Goal: Task Accomplishment & Management: Use online tool/utility

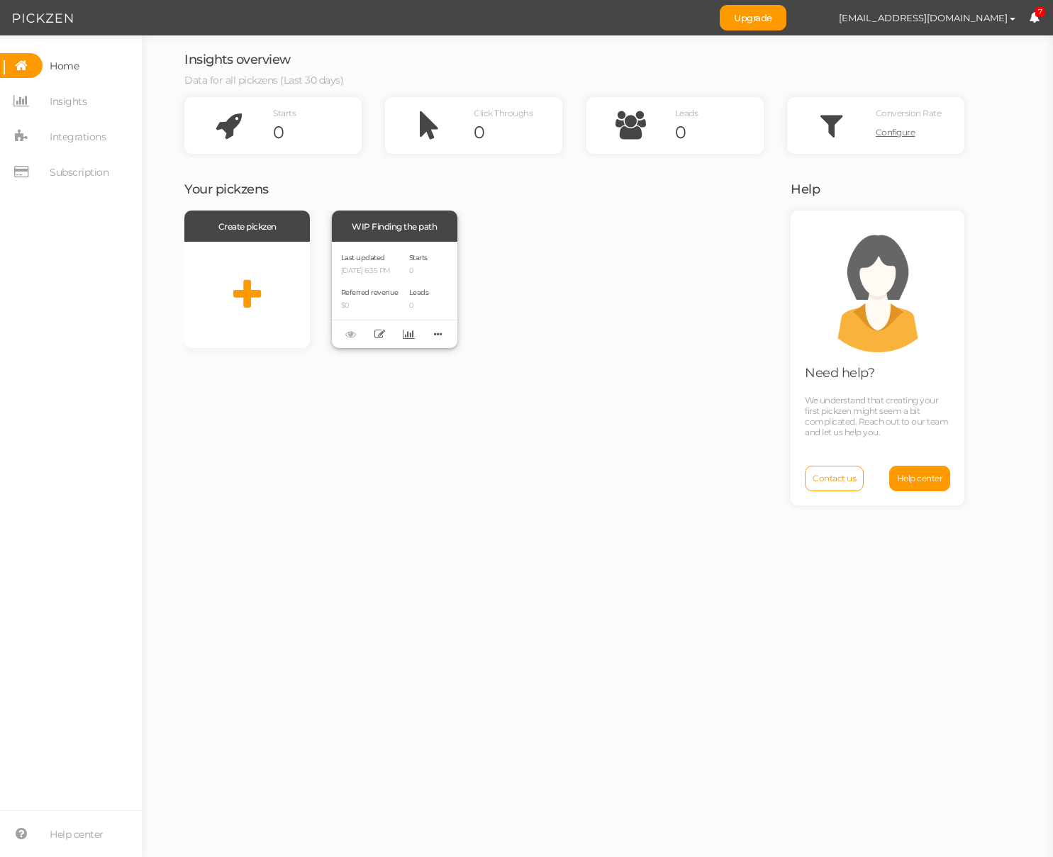
click at [378, 264] on div "Last updated [DATE] 6:35 PM" at bounding box center [369, 263] width 57 height 24
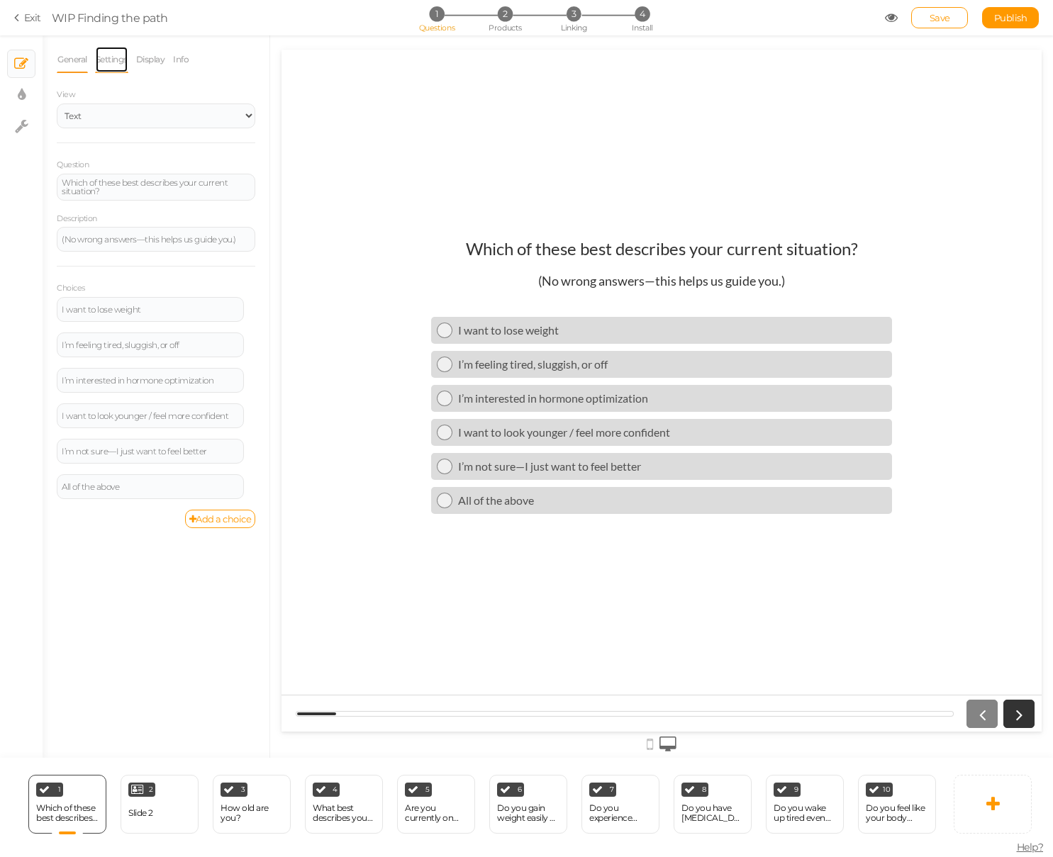
click at [110, 57] on link "Settings" at bounding box center [111, 59] width 33 height 27
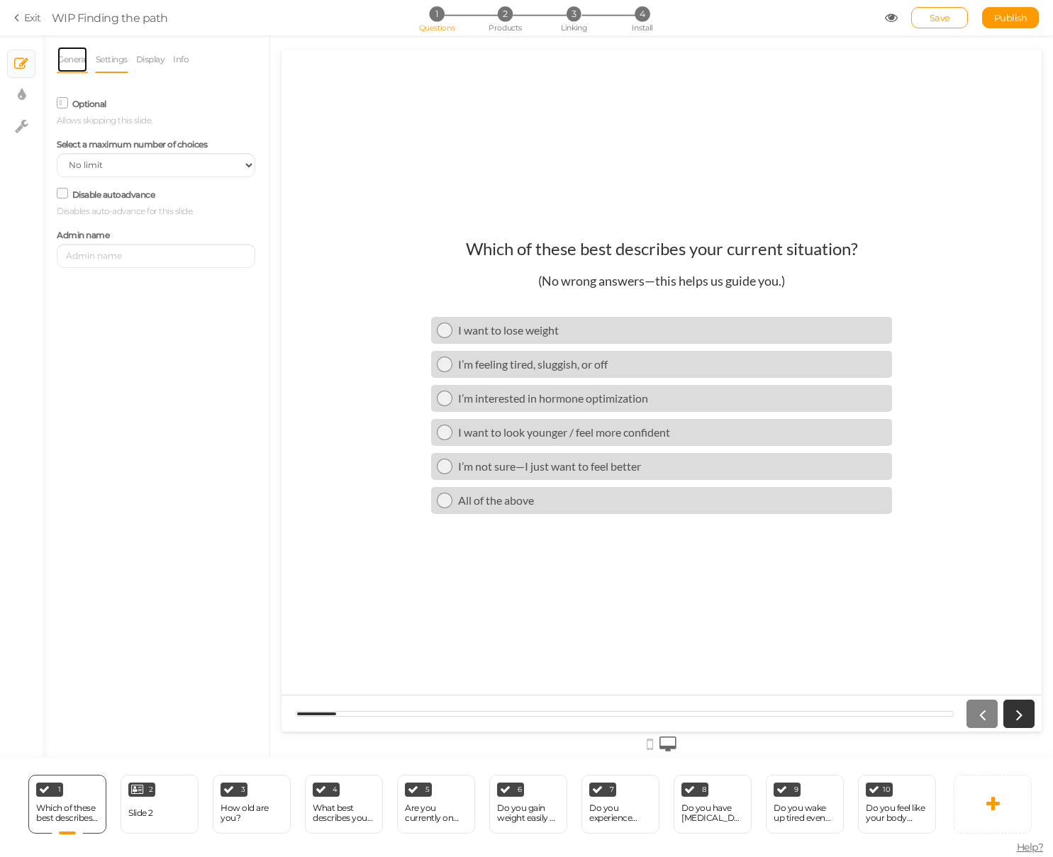
click at [72, 62] on link "General" at bounding box center [72, 59] width 31 height 27
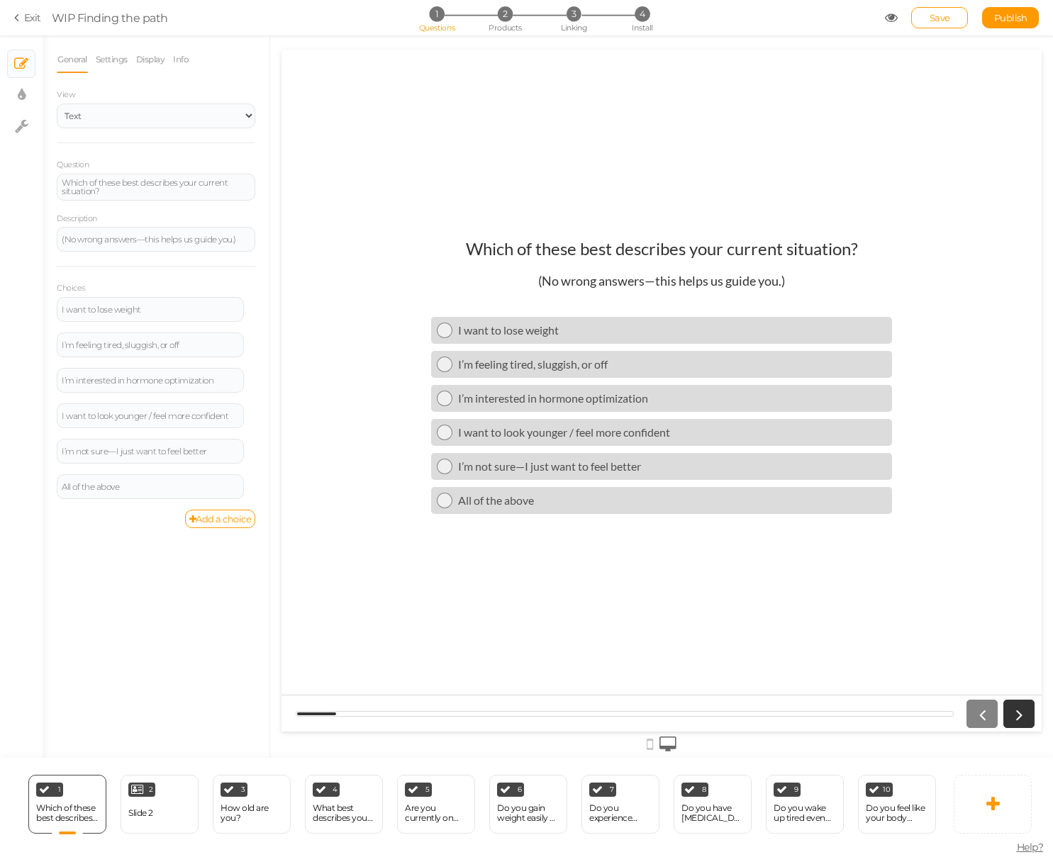
click at [194, 53] on li "Info" at bounding box center [184, 59] width 24 height 27
click at [161, 59] on link "Display" at bounding box center [150, 59] width 30 height 27
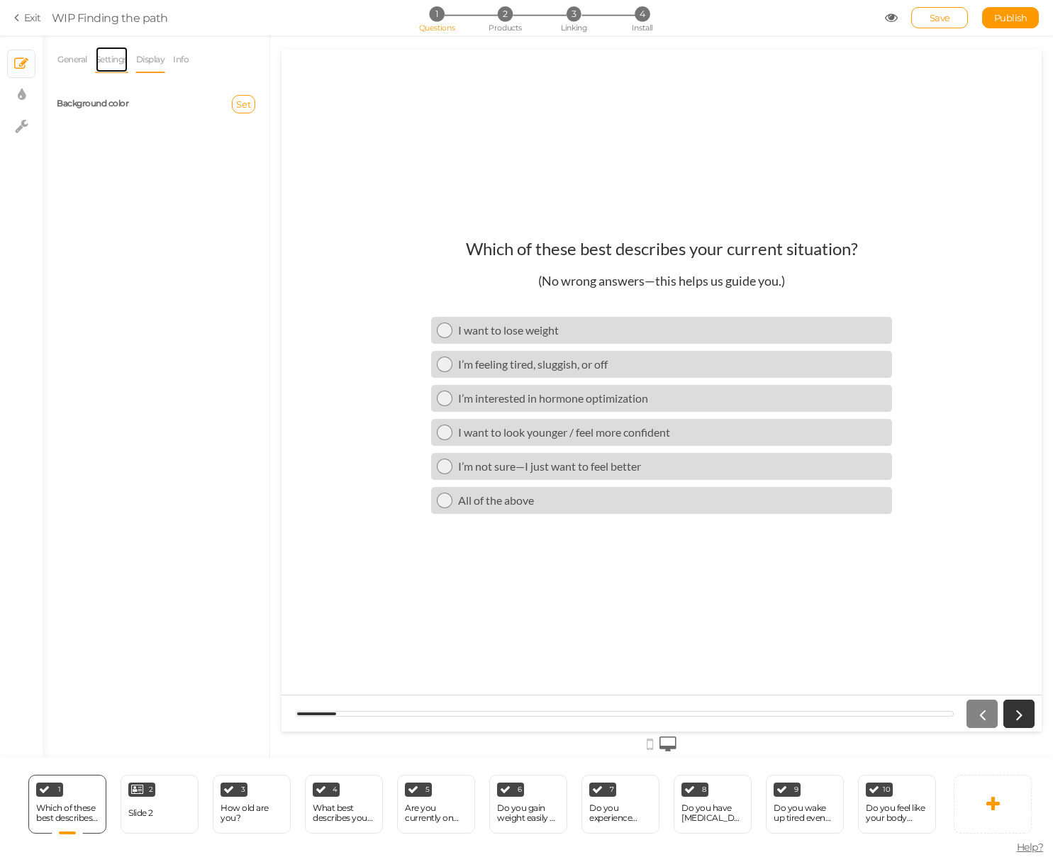
click at [108, 61] on link "Settings" at bounding box center [111, 59] width 33 height 27
click at [71, 61] on link "General" at bounding box center [72, 59] width 31 height 27
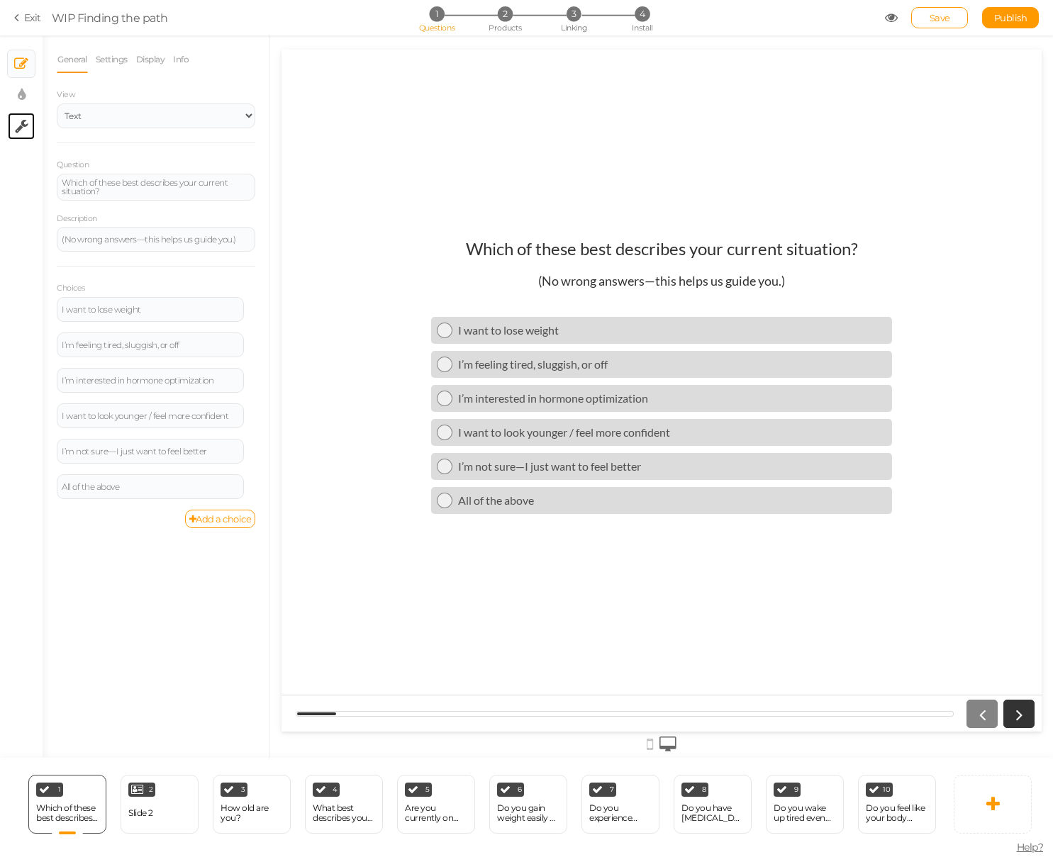
click at [23, 136] on link "× Settings" at bounding box center [21, 126] width 27 height 27
select select "en"
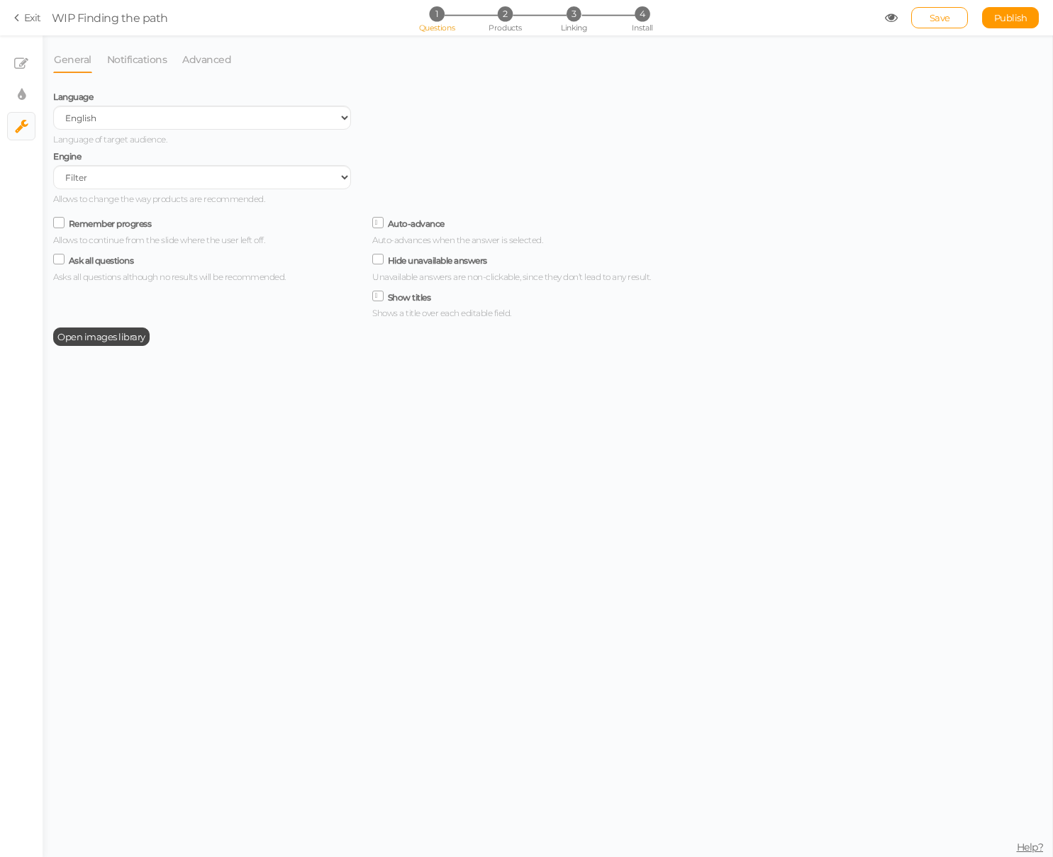
click at [385, 231] on div "Auto-advance Auto-advances when the answer is selected." at bounding box center [521, 229] width 298 height 33
click at [381, 223] on icon at bounding box center [378, 223] width 7 height 0
click at [0, 0] on input "Auto-advance" at bounding box center [0, 0] width 0 height 0
click at [951, 22] on link "Save" at bounding box center [939, 17] width 57 height 21
click at [24, 63] on icon at bounding box center [21, 64] width 14 height 14
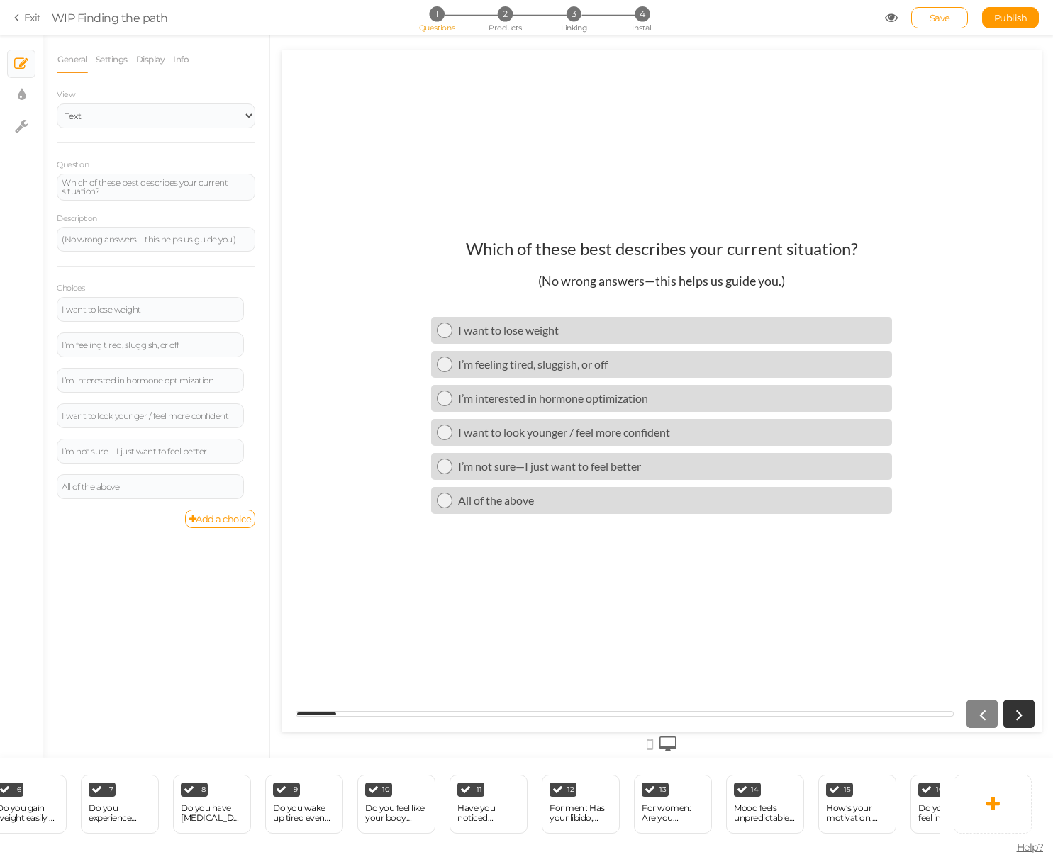
scroll to position [0, 664]
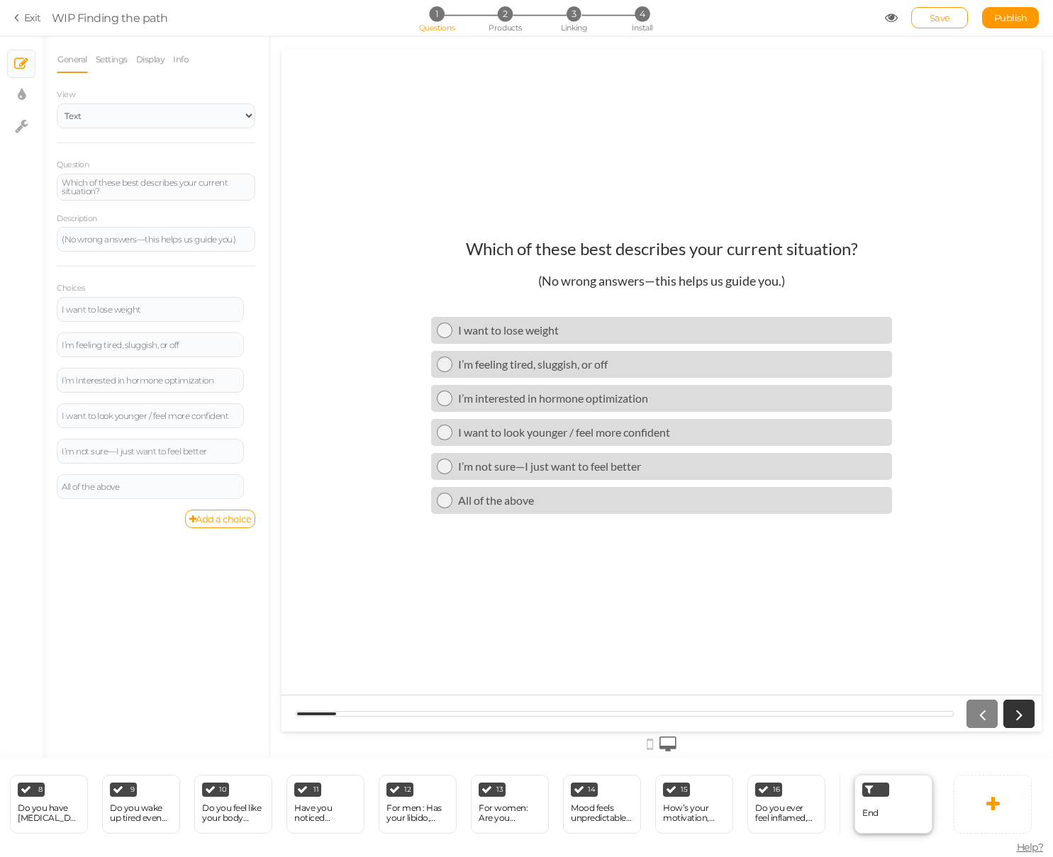
click at [884, 825] on div "End" at bounding box center [893, 804] width 78 height 59
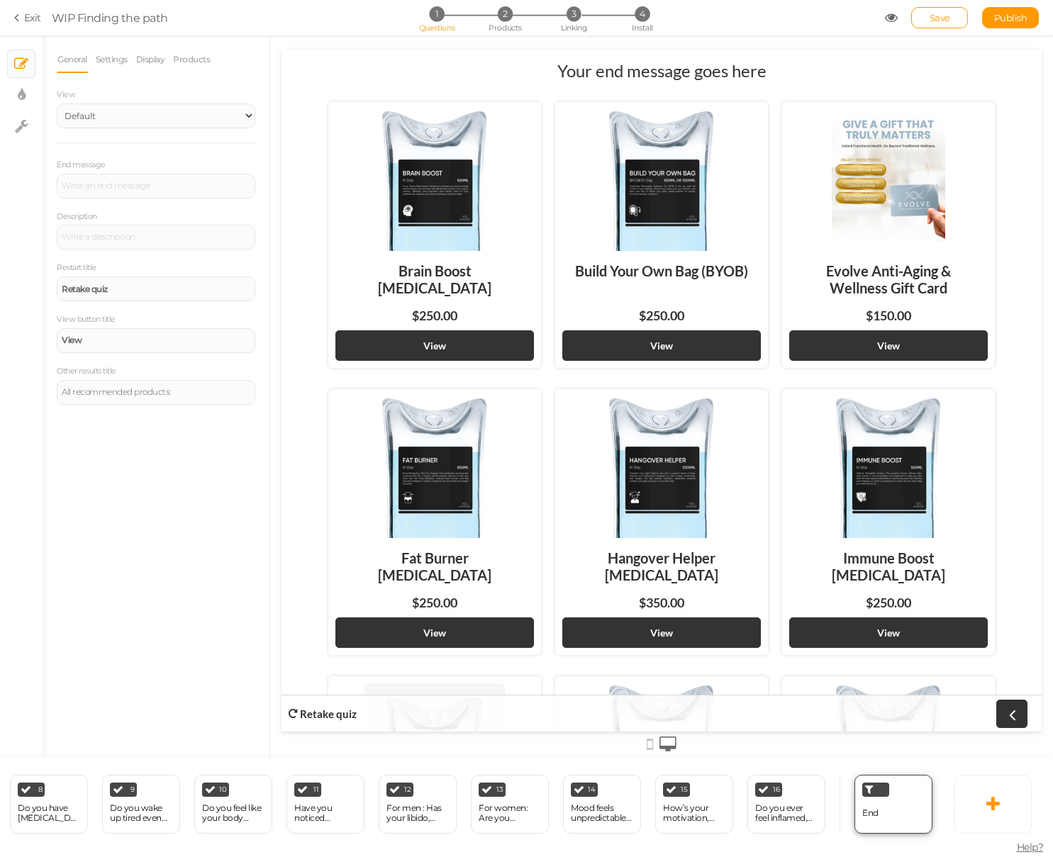
click at [876, 786] on div at bounding box center [875, 790] width 27 height 14
click at [874, 789] on icon at bounding box center [872, 789] width 9 height 11
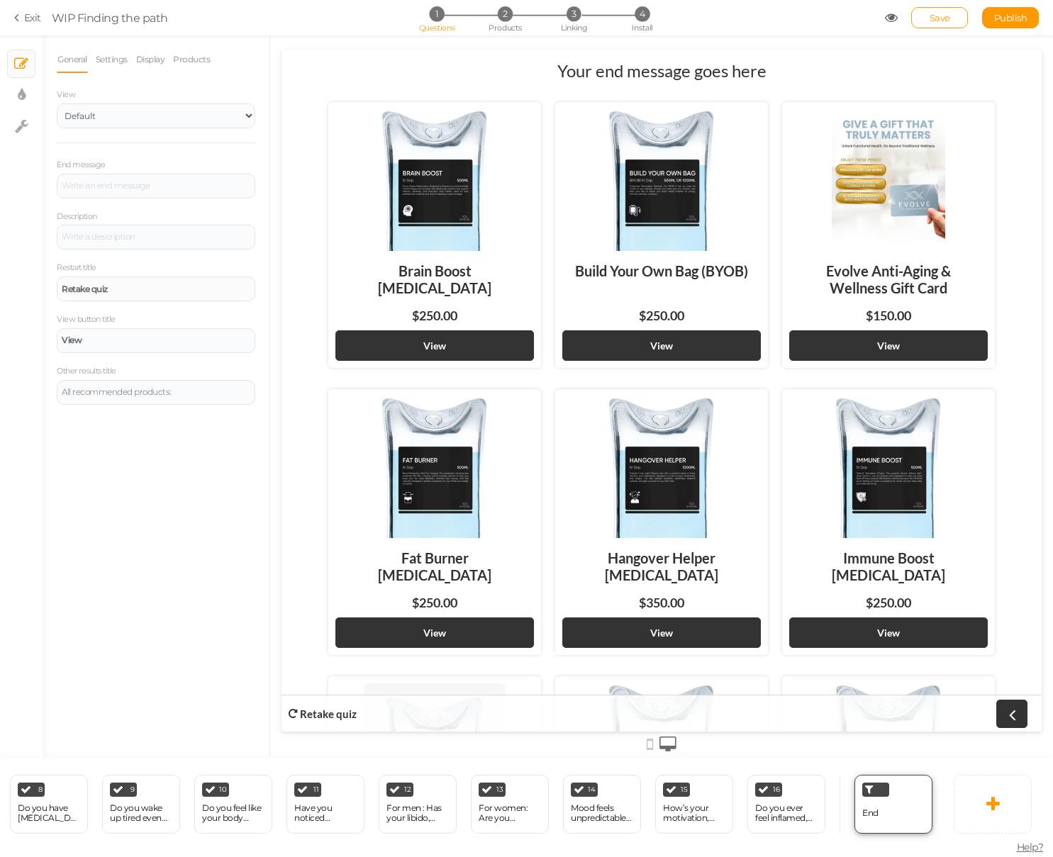
click at [890, 814] on div "End" at bounding box center [893, 804] width 78 height 59
click at [181, 398] on div "All recommended products:" at bounding box center [156, 392] width 199 height 25
click at [1004, 716] on icon at bounding box center [1011, 714] width 18 height 18
click at [345, 713] on strong "Retake quiz" at bounding box center [328, 714] width 57 height 13
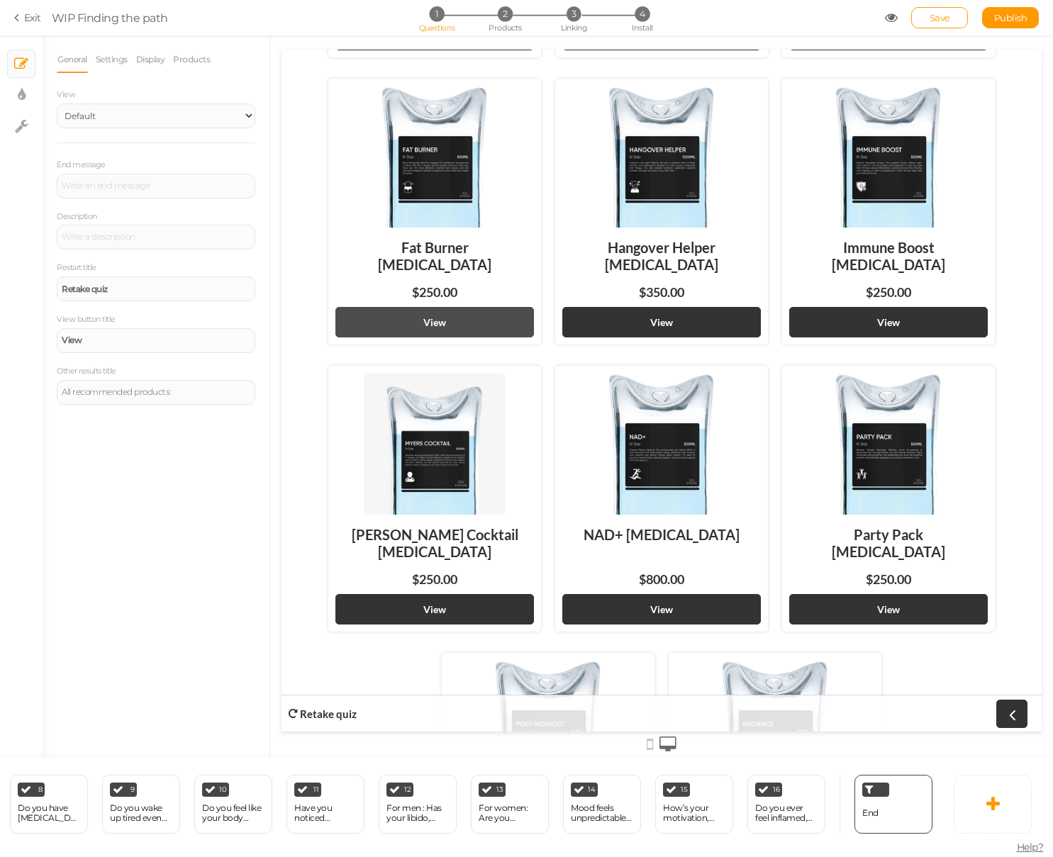
scroll to position [0, 0]
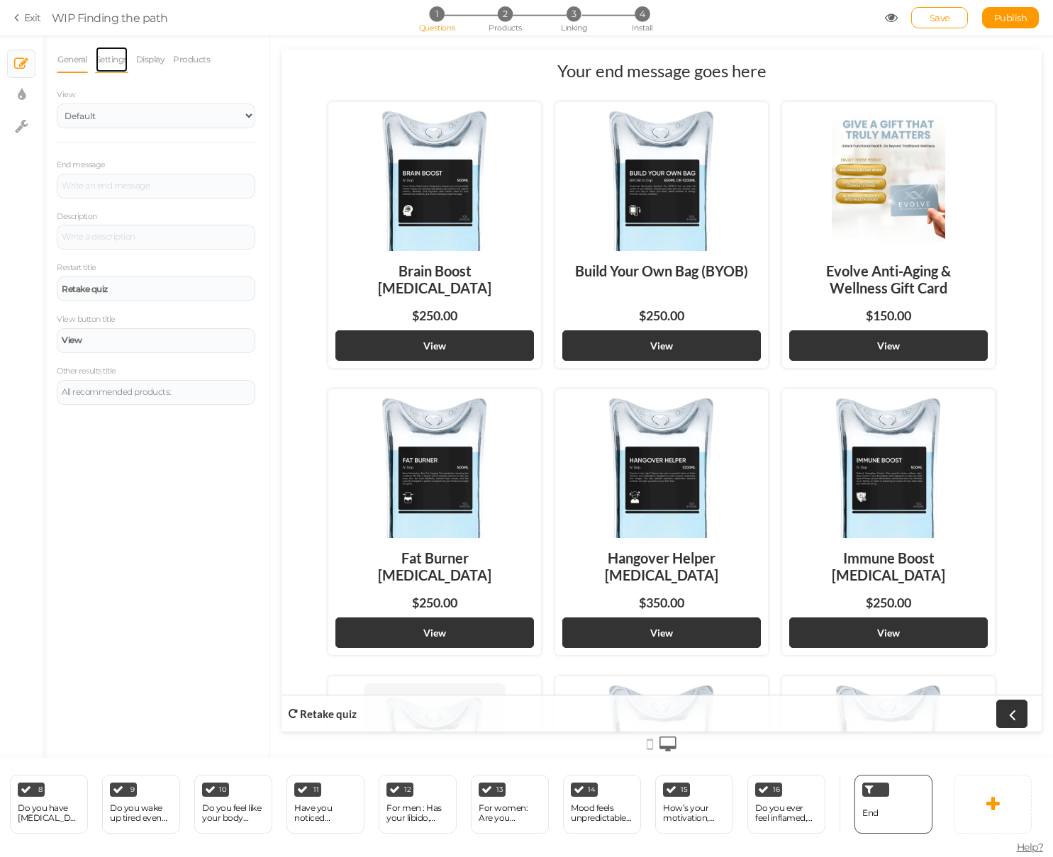
click at [117, 66] on link "Settings" at bounding box center [111, 59] width 33 height 27
click at [158, 62] on link "Display" at bounding box center [150, 59] width 30 height 27
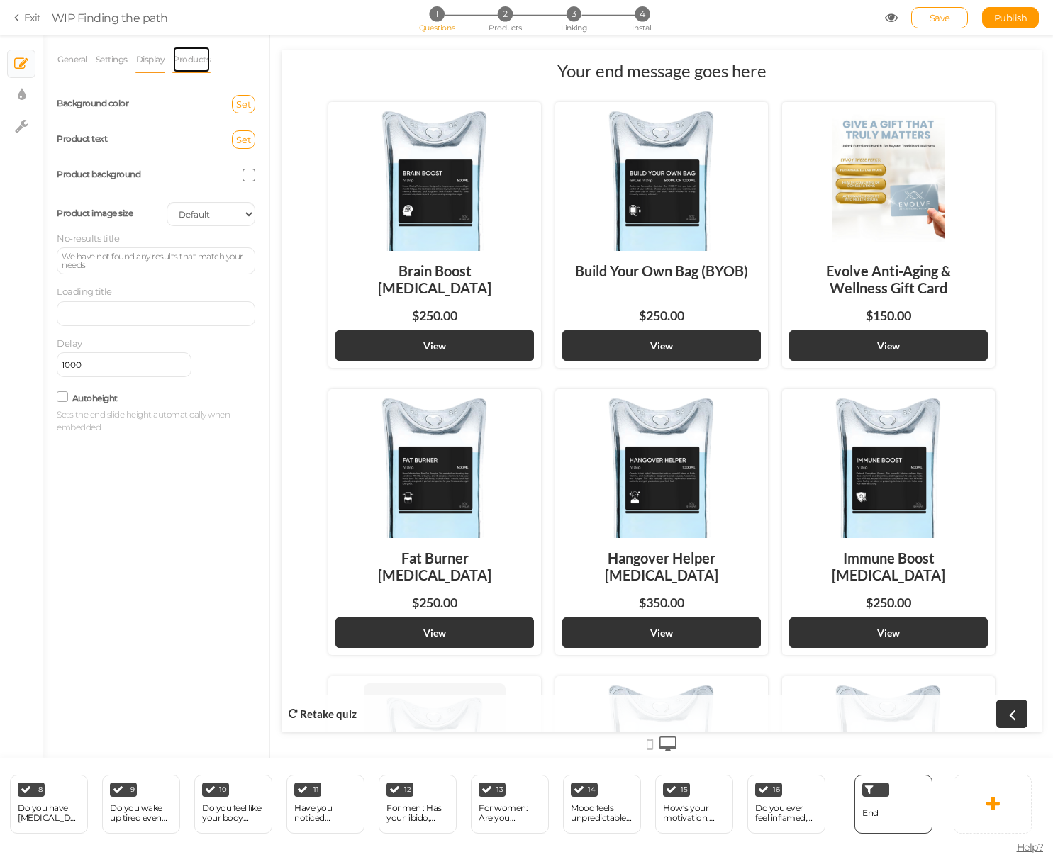
click at [189, 62] on link "Products" at bounding box center [191, 59] width 38 height 27
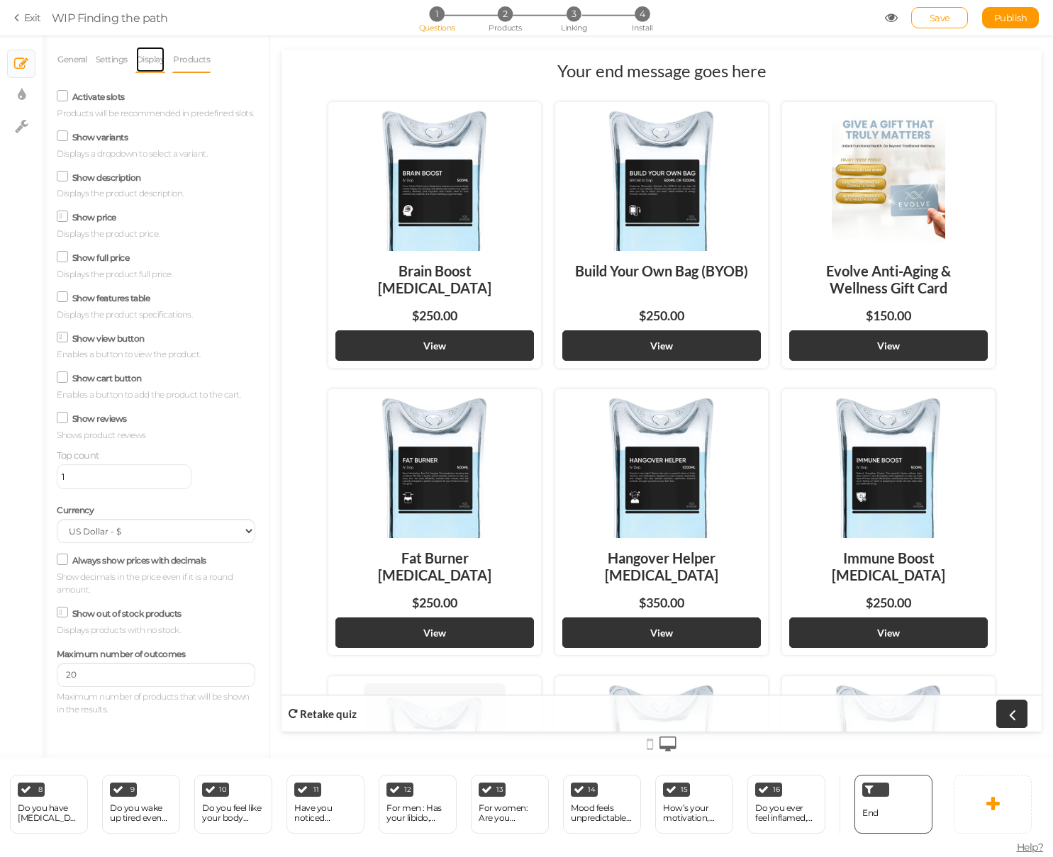
click at [140, 62] on link "Display" at bounding box center [150, 59] width 30 height 27
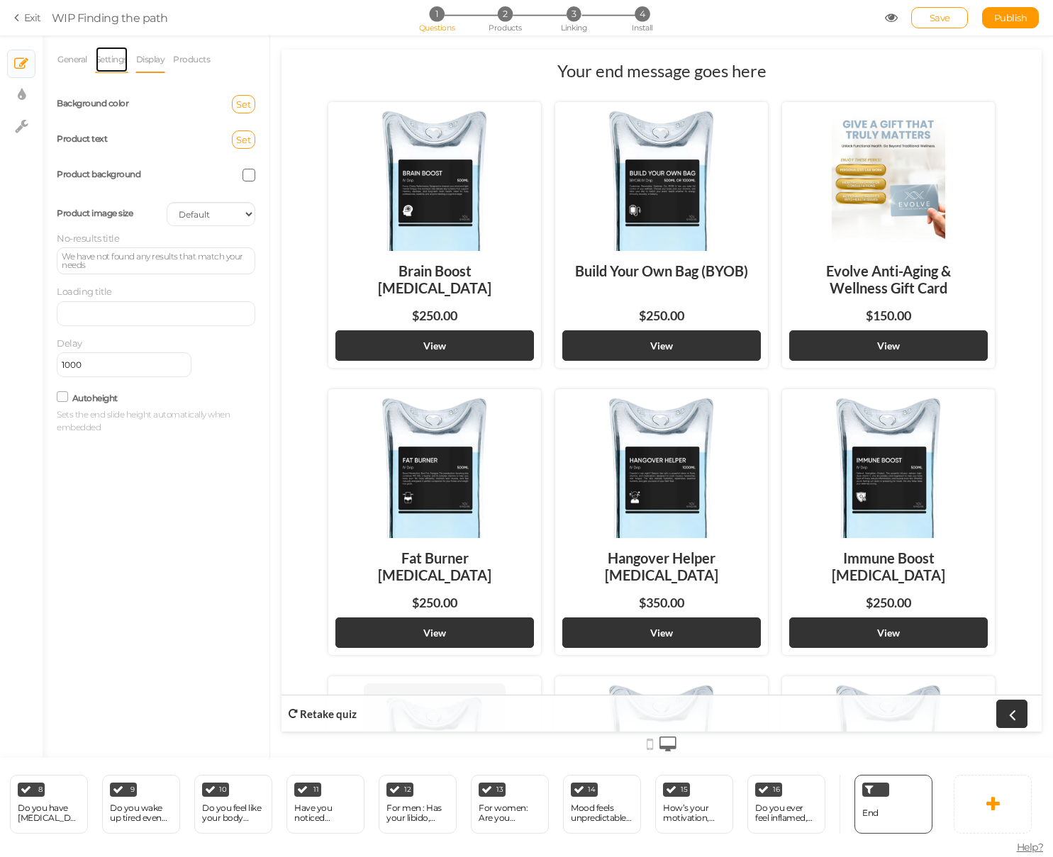
click at [121, 62] on link "Settings" at bounding box center [111, 59] width 33 height 27
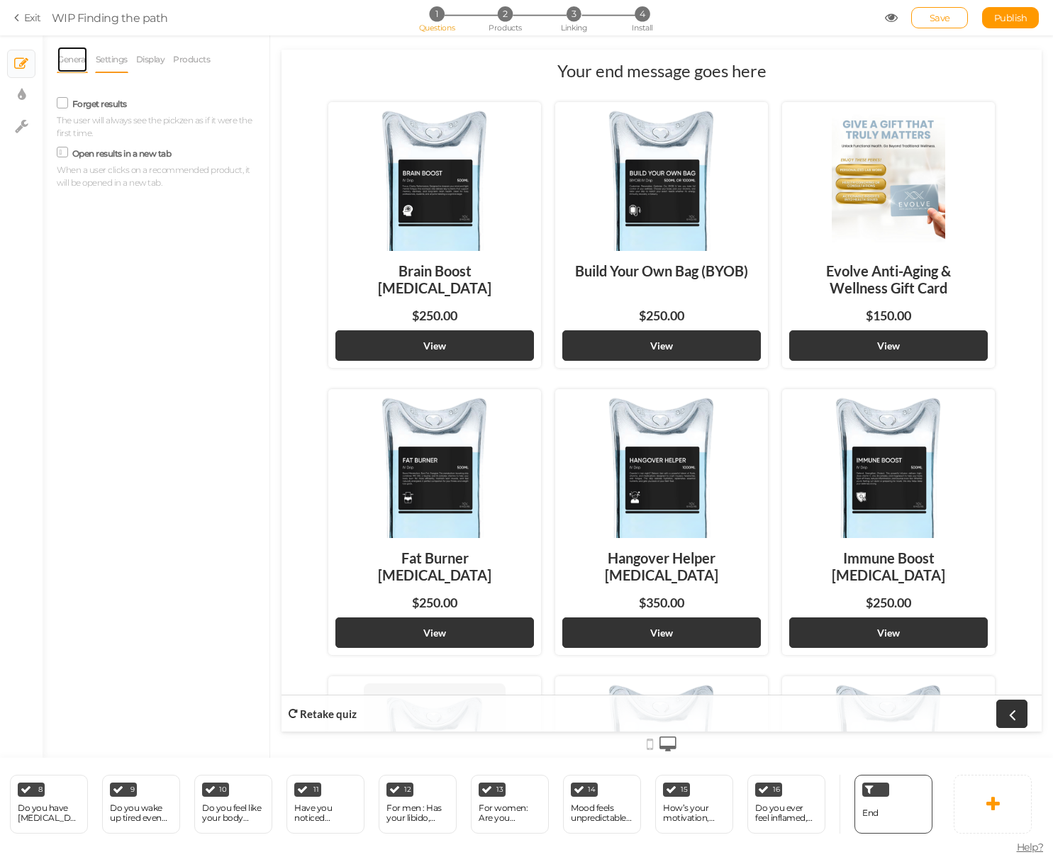
click at [86, 57] on link "General" at bounding box center [72, 59] width 31 height 27
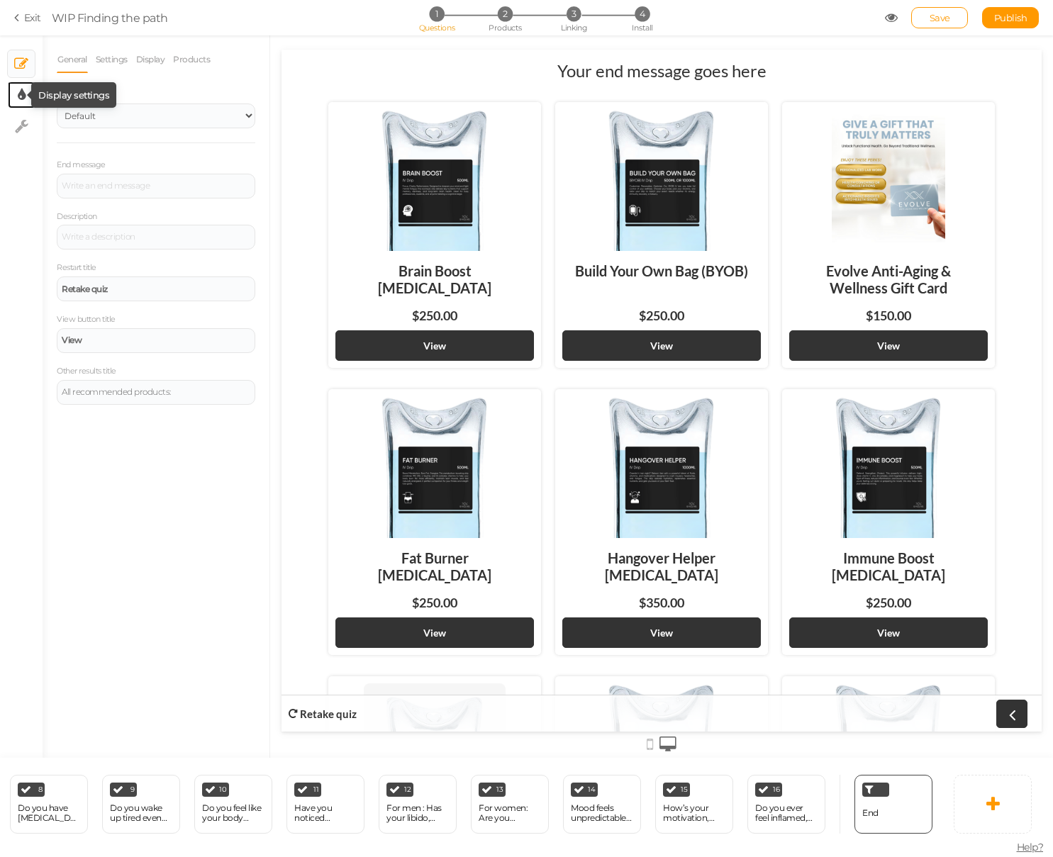
click at [21, 101] on icon at bounding box center [22, 95] width 8 height 14
select select "2"
select select "lato"
select select "fade"
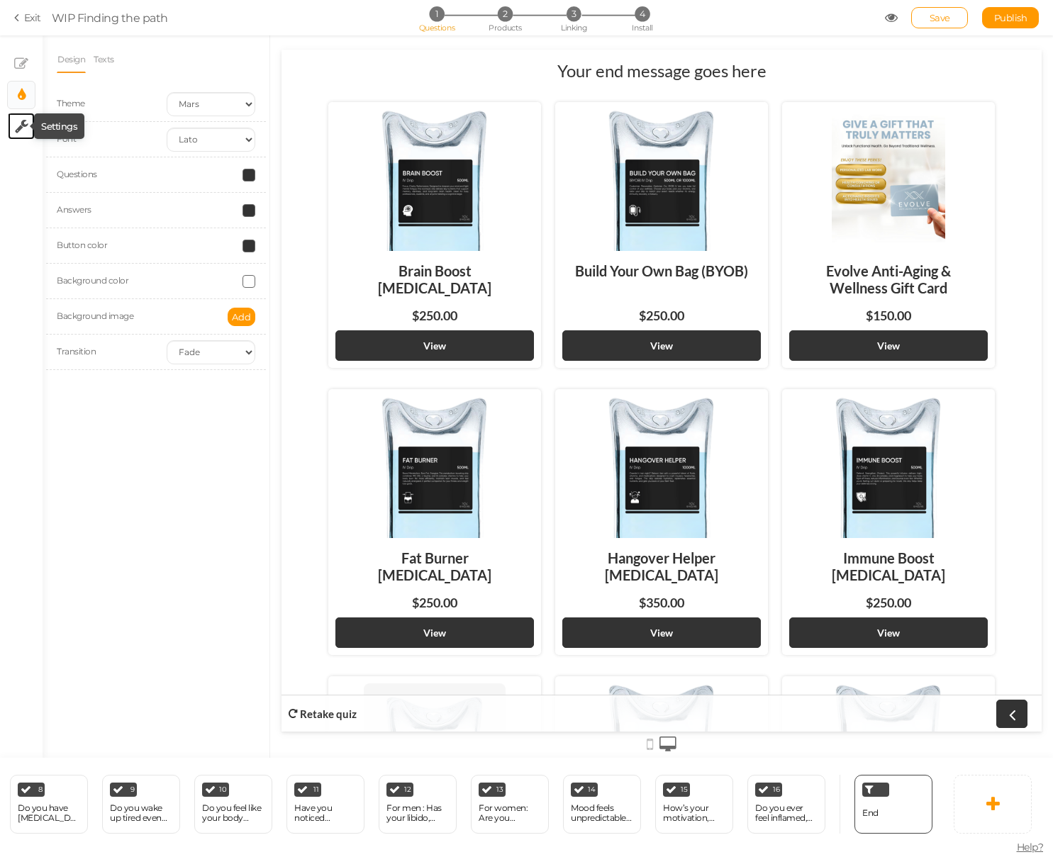
click at [20, 125] on icon at bounding box center [21, 126] width 13 height 14
select select "en"
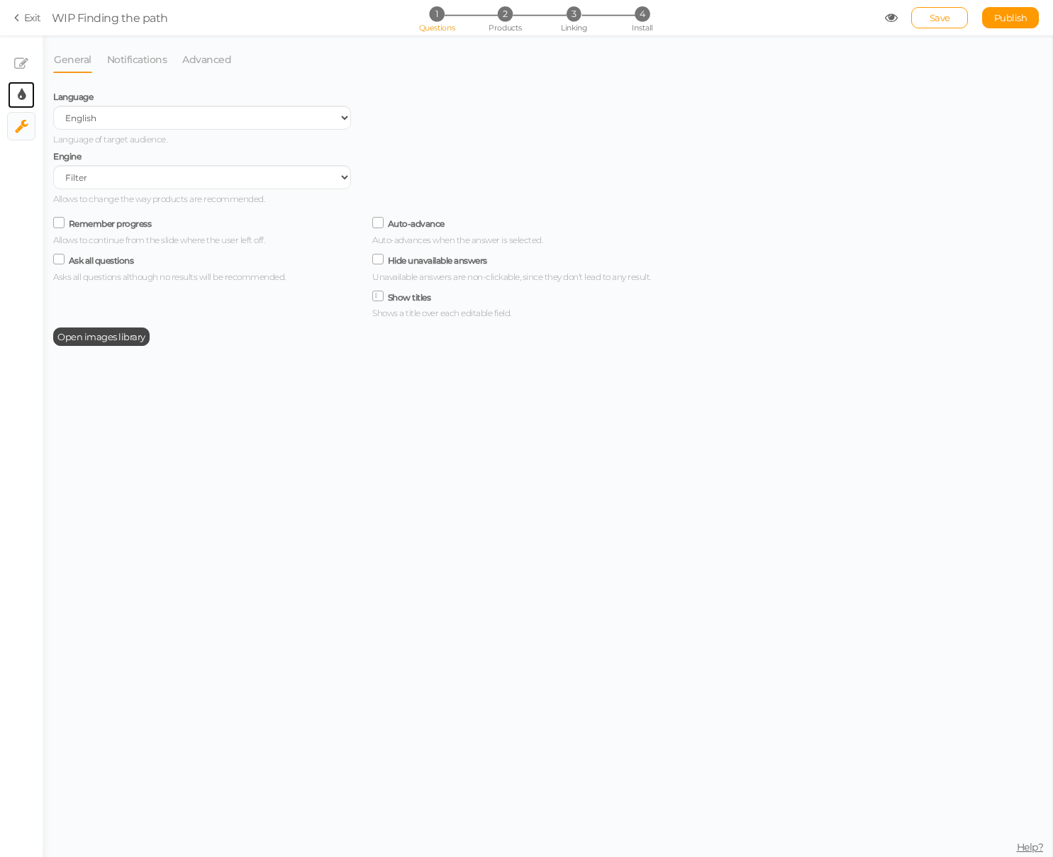
click at [13, 88] on link "× Display settings" at bounding box center [21, 95] width 27 height 27
select select "2"
select select "lato"
select select "fade"
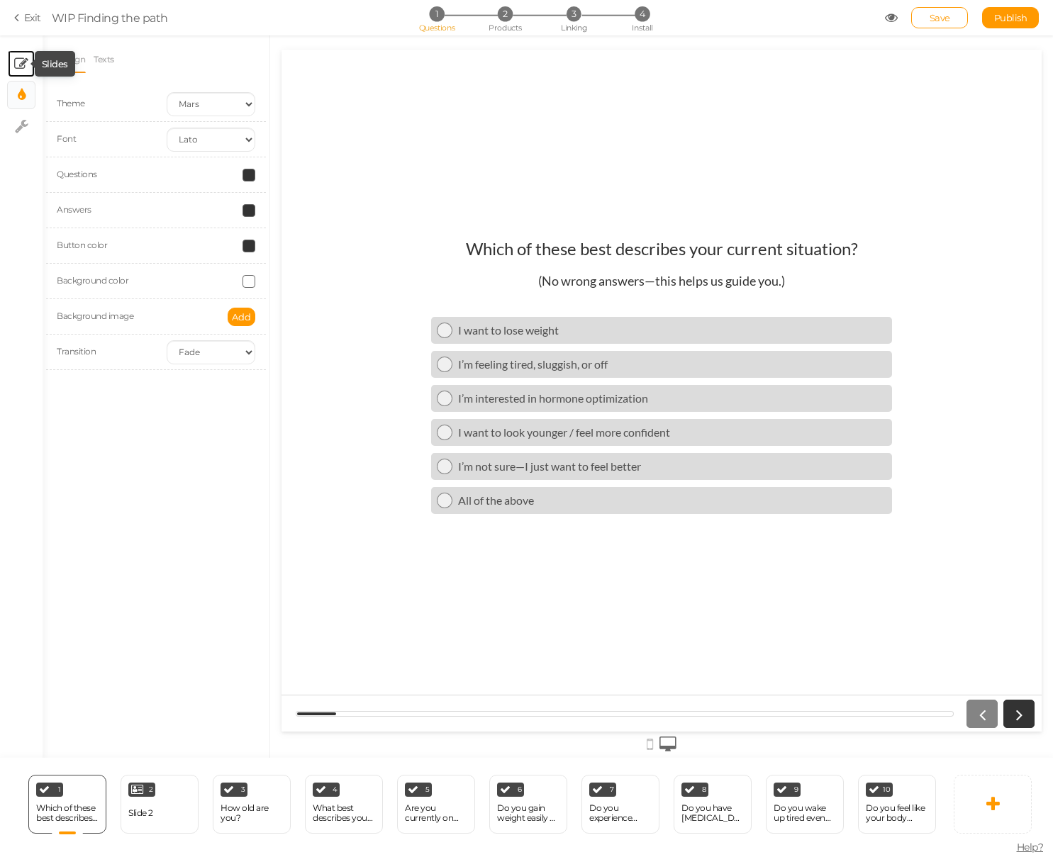
click at [27, 66] on icon at bounding box center [21, 64] width 14 height 14
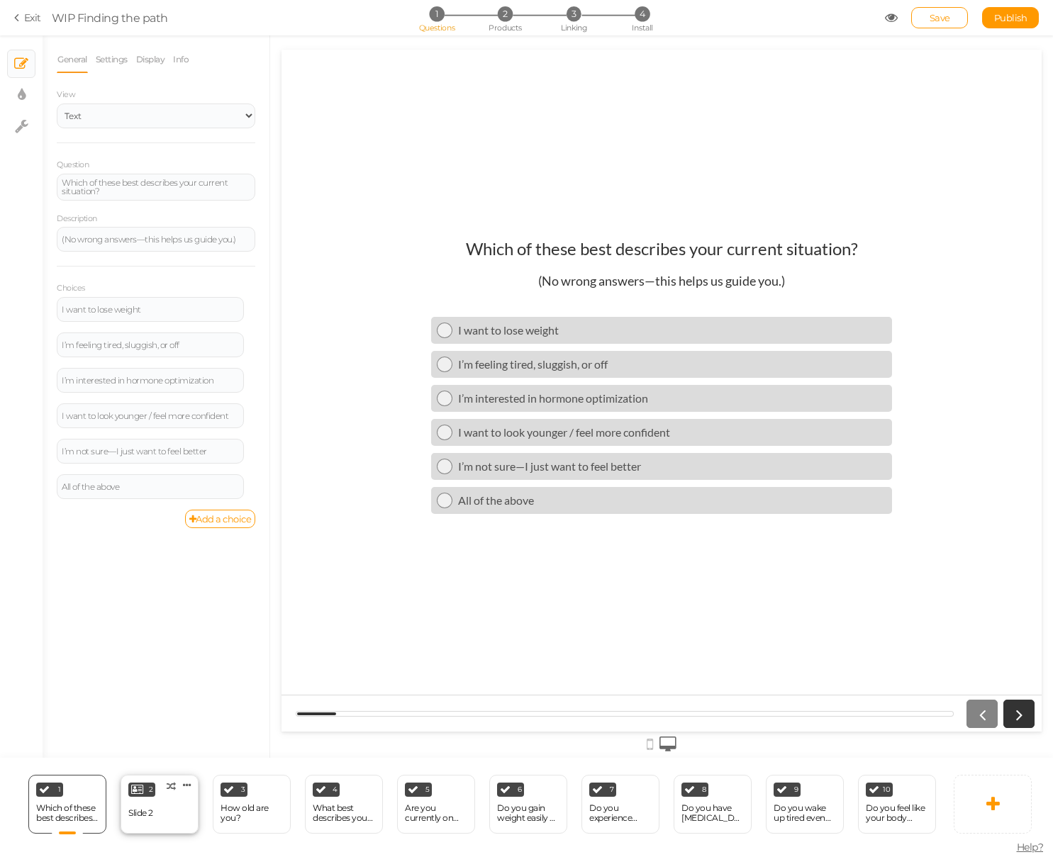
click at [150, 815] on div "Slide 2" at bounding box center [140, 813] width 25 height 10
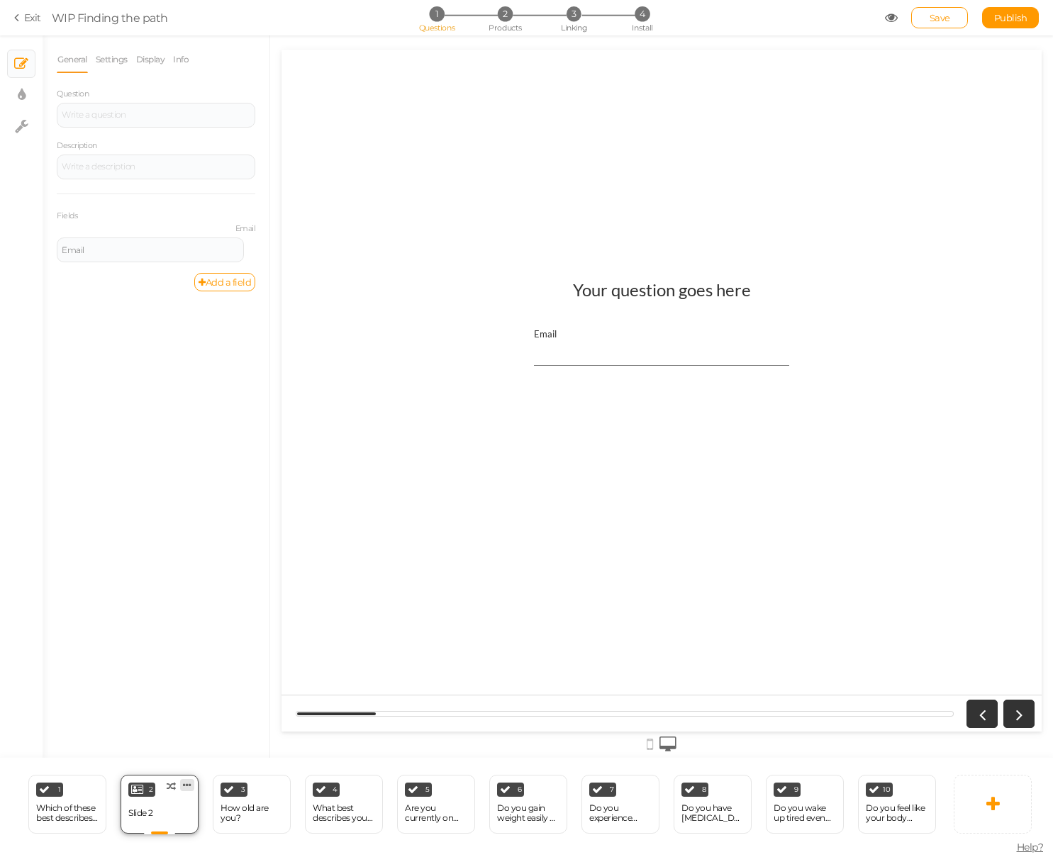
click at [187, 785] on icon at bounding box center [187, 785] width 9 height 11
click at [751, 287] on div "Your question goes here" at bounding box center [661, 296] width 461 height 35
click at [607, 359] on input "Email" at bounding box center [661, 353] width 255 height 26
click at [149, 240] on div "Email" at bounding box center [150, 250] width 187 height 25
click at [233, 280] on link "Add a field" at bounding box center [224, 282] width 61 height 18
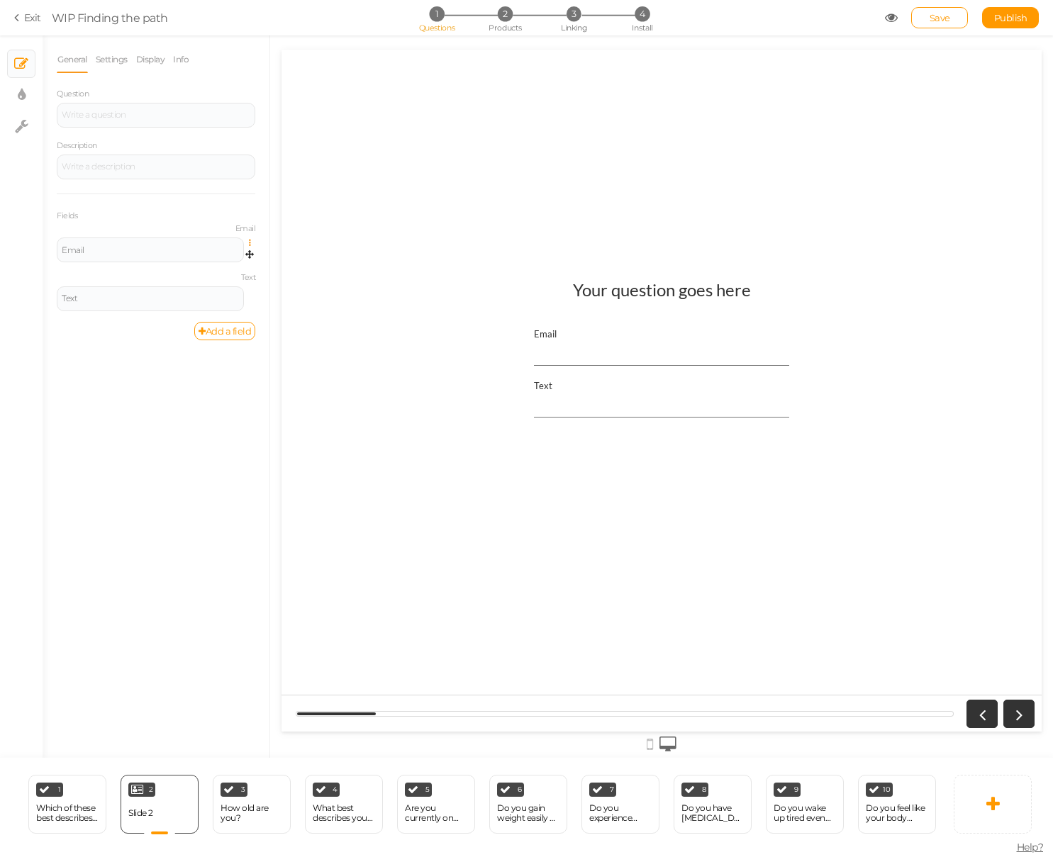
click at [250, 240] on icon at bounding box center [253, 243] width 9 height 9
click at [250, 233] on label "Email" at bounding box center [156, 229] width 199 height 10
click at [567, 403] on input "Text" at bounding box center [661, 404] width 255 height 26
click at [93, 175] on div at bounding box center [156, 167] width 199 height 25
click at [199, 124] on div at bounding box center [156, 115] width 199 height 25
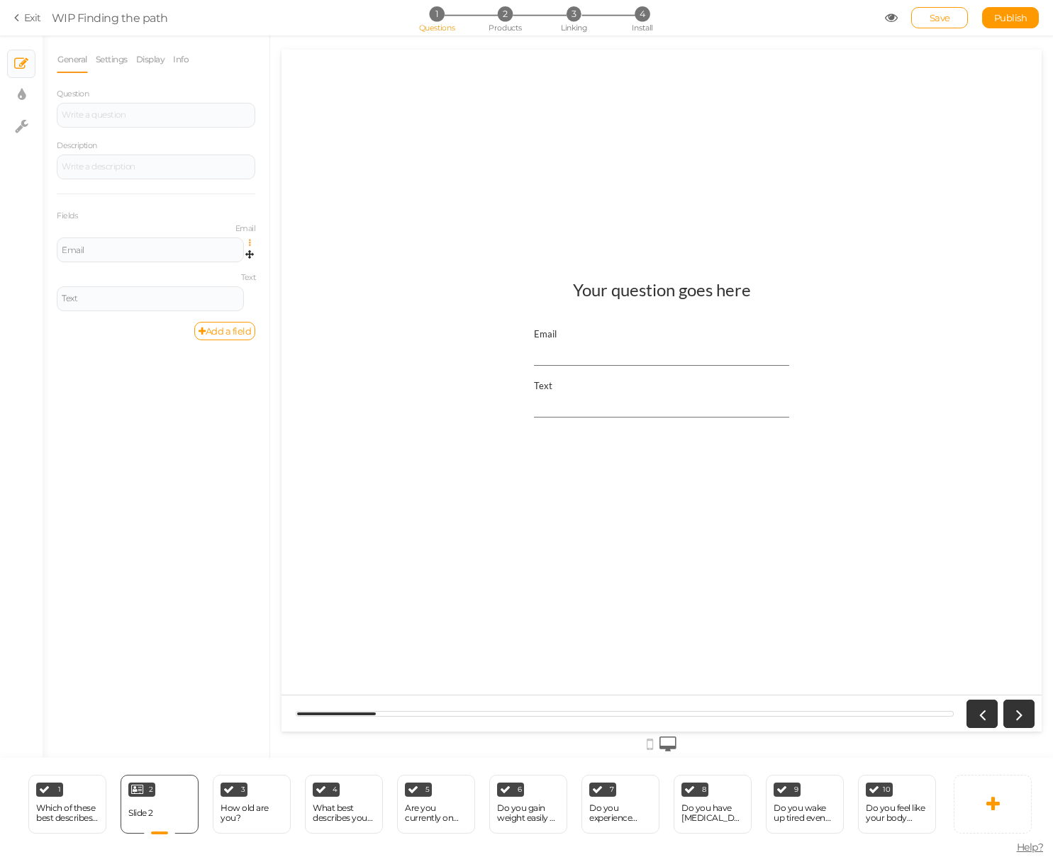
click at [251, 245] on icon at bounding box center [253, 243] width 9 height 9
click at [235, 292] on link "Delete" at bounding box center [199, 293] width 112 height 15
click at [226, 253] on div "Text" at bounding box center [150, 250] width 177 height 9
click at [186, 122] on div at bounding box center [156, 115] width 199 height 25
click at [250, 228] on label "Text" at bounding box center [156, 231] width 199 height 10
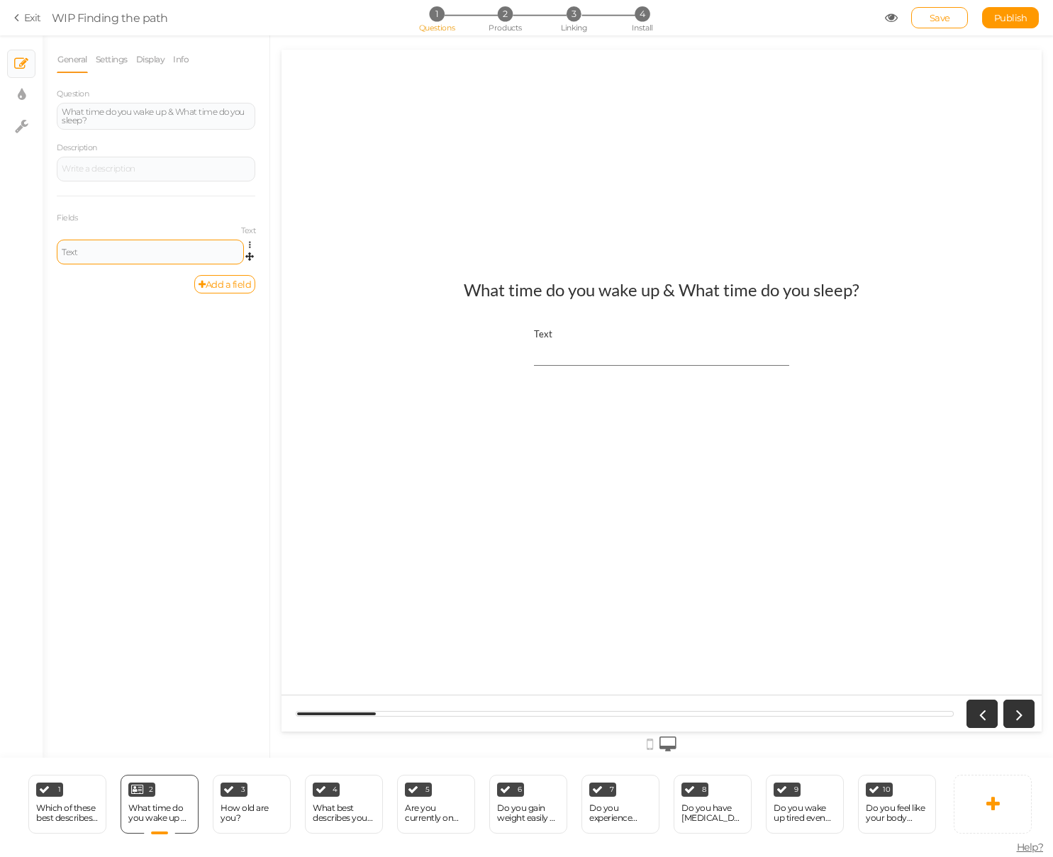
click at [144, 253] on div "Text" at bounding box center [150, 252] width 177 height 9
click at [476, 407] on div "What time do you wake up & What time do you sleep? Text" at bounding box center [661, 391] width 461 height 244
click at [167, 165] on div at bounding box center [156, 168] width 189 height 9
click at [386, 486] on div "What time do you wake up & What time do you sleep? Text" at bounding box center [661, 391] width 760 height 244
click at [68, 817] on div "Which of these best describes your current situation?" at bounding box center [67, 813] width 62 height 20
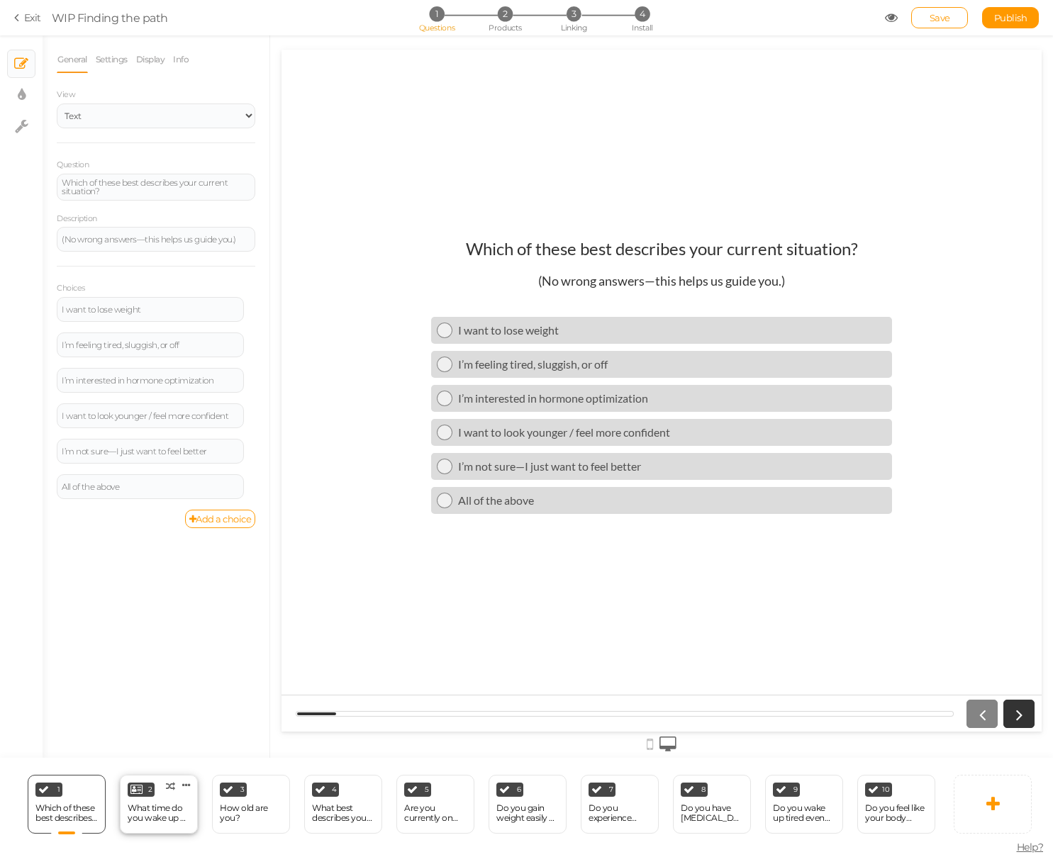
click at [143, 809] on div "What time do you wake up & What time do you sleep?" at bounding box center [159, 813] width 62 height 20
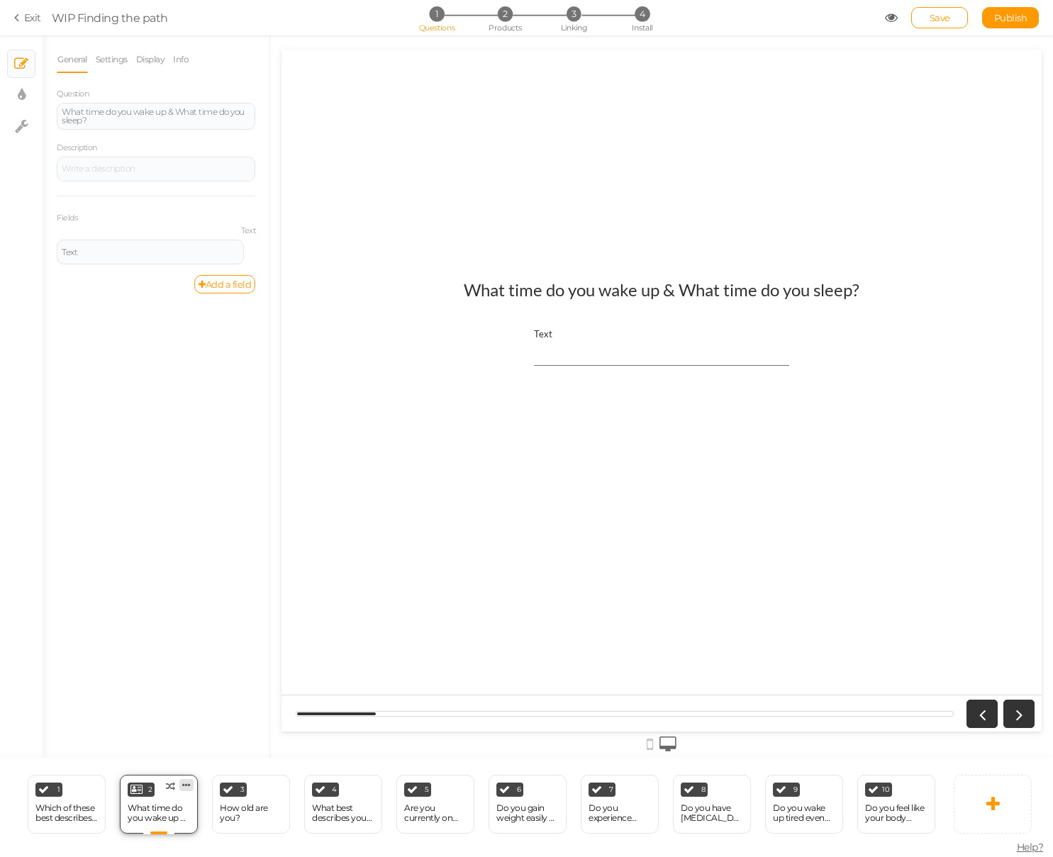
click at [186, 785] on icon at bounding box center [186, 785] width 9 height 11
click at [212, 758] on div "1 Which of these best describes your current situation? × Define the conditions…" at bounding box center [469, 804] width 939 height 92
click at [999, 794] on link at bounding box center [993, 804] width 78 height 59
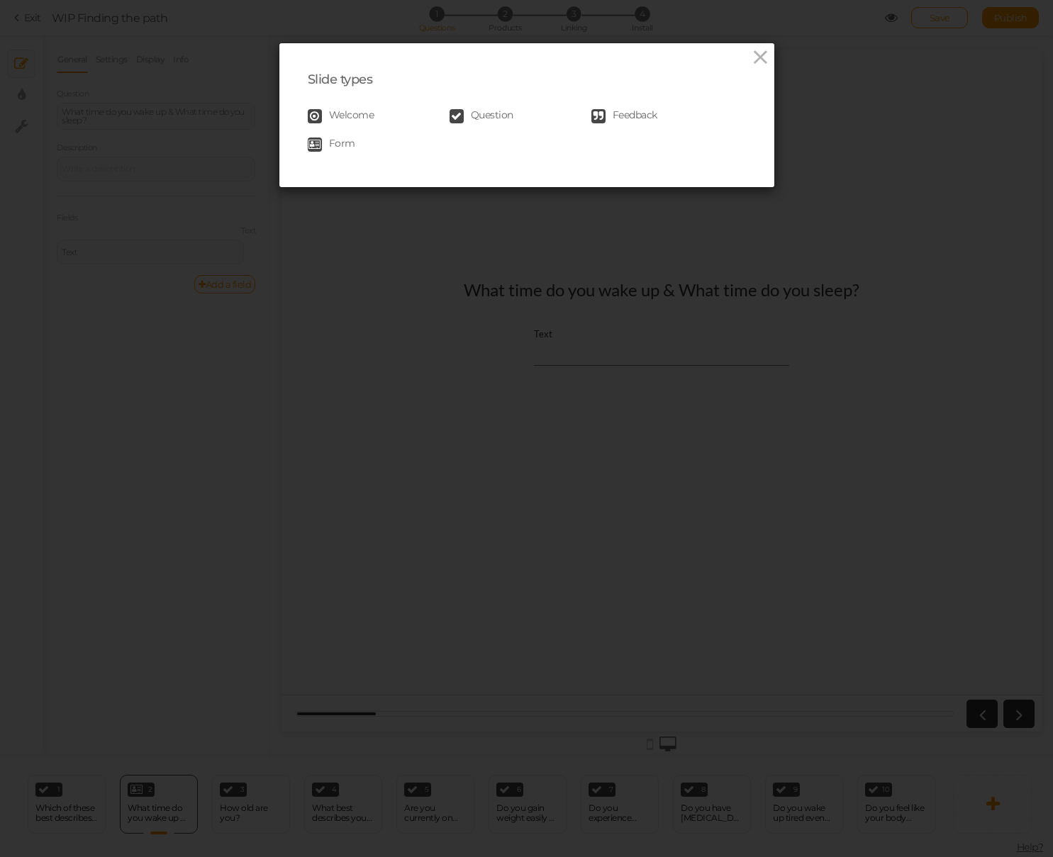
click at [346, 145] on span "Form" at bounding box center [342, 145] width 26 height 14
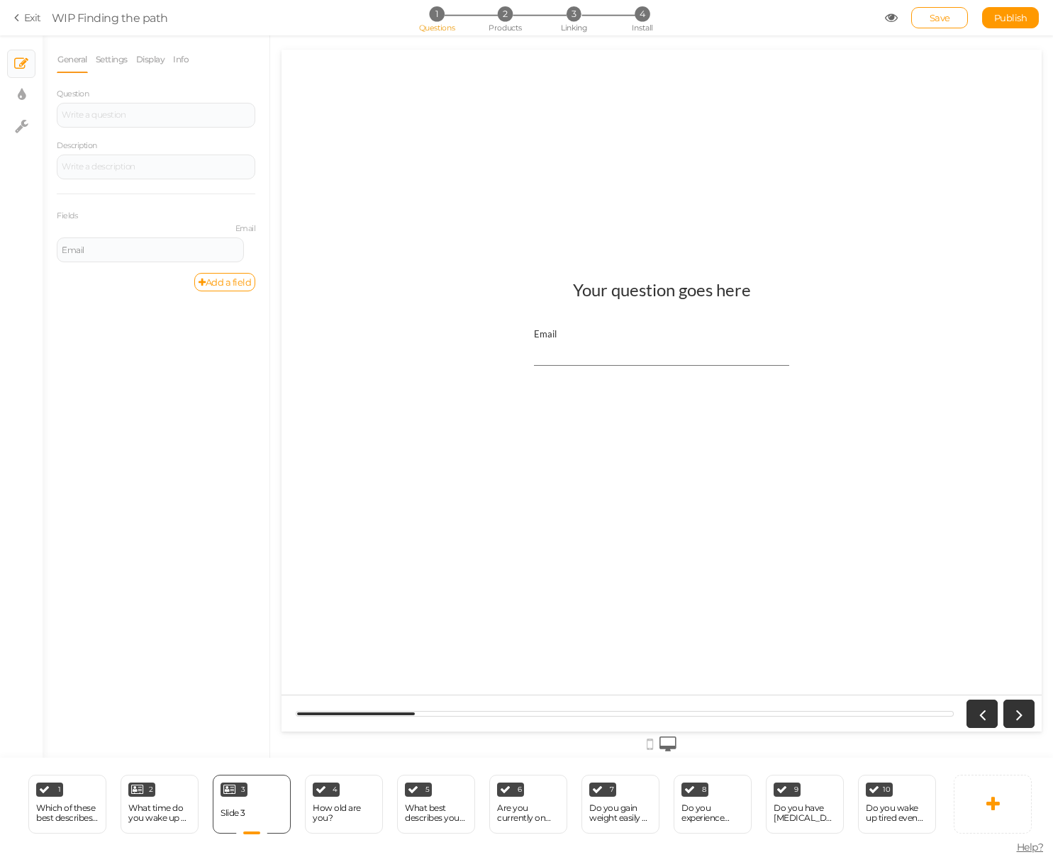
click at [632, 295] on h1 "Your question goes here" at bounding box center [662, 296] width 178 height 35
click at [131, 119] on div at bounding box center [156, 115] width 199 height 25
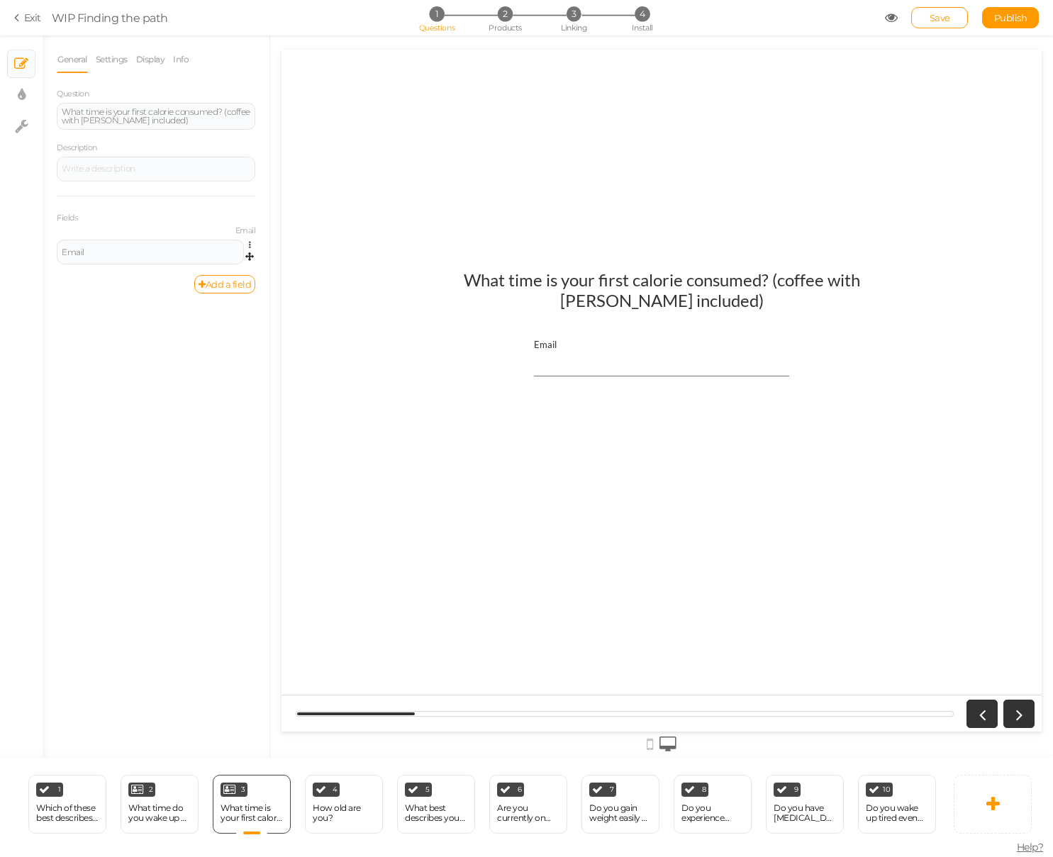
click at [248, 240] on link at bounding box center [253, 245] width 12 height 11
click at [169, 209] on div "Fields Email Email Settings Duplicate" at bounding box center [156, 236] width 199 height 80
click at [235, 288] on link "Add a field" at bounding box center [224, 284] width 61 height 18
click at [247, 240] on link at bounding box center [253, 245] width 12 height 11
click at [235, 296] on link "Delete" at bounding box center [199, 295] width 112 height 15
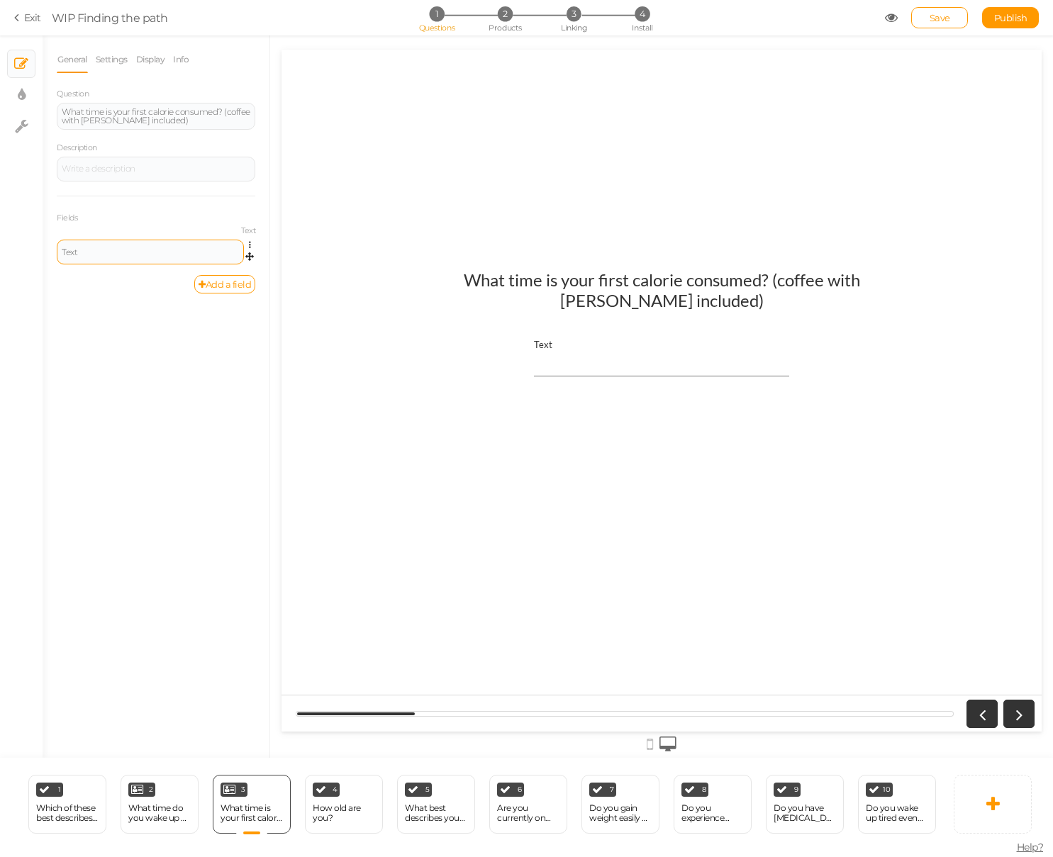
click at [186, 255] on div "Text" at bounding box center [150, 252] width 177 height 9
click at [160, 820] on div "What time do you wake up & What time do you sleep?" at bounding box center [159, 813] width 62 height 20
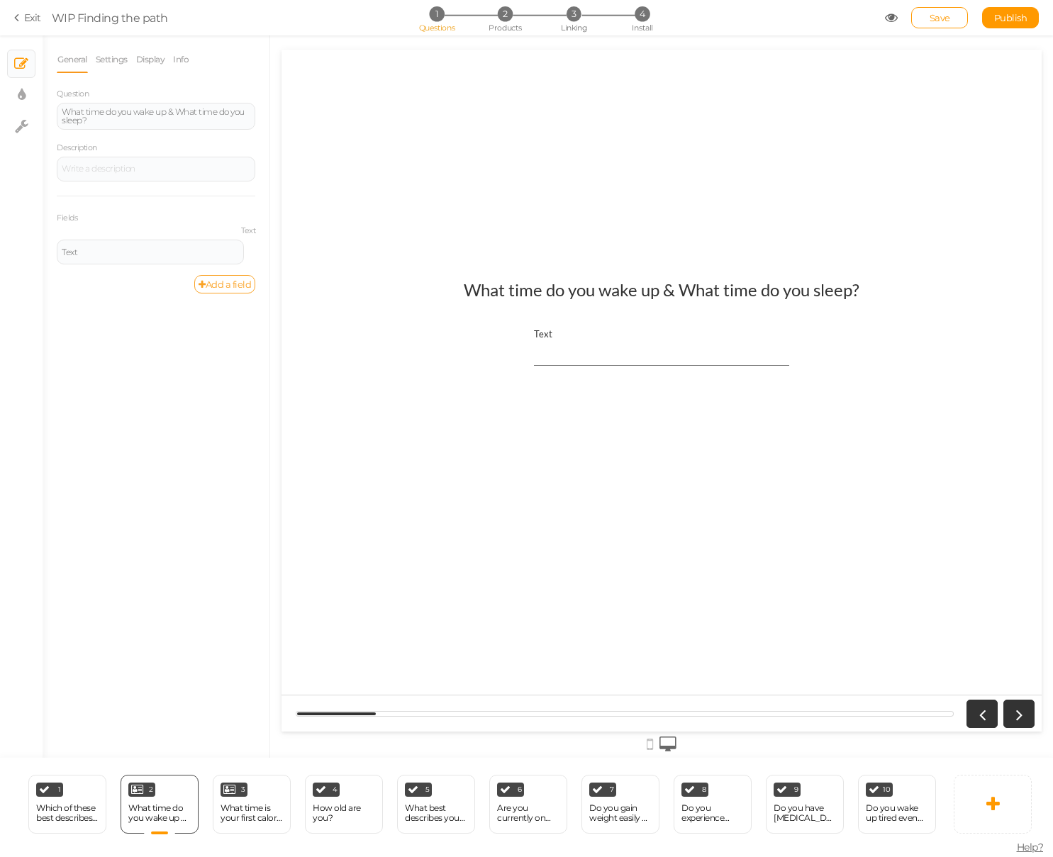
click at [225, 291] on link "Add a field" at bounding box center [224, 284] width 61 height 18
click at [253, 230] on label "Text" at bounding box center [156, 231] width 199 height 10
click at [46, 259] on div "General Settings Display Info Question What time do you wake up & What time do …" at bounding box center [156, 402] width 227 height 712
click at [72, 251] on div "Text" at bounding box center [150, 252] width 177 height 9
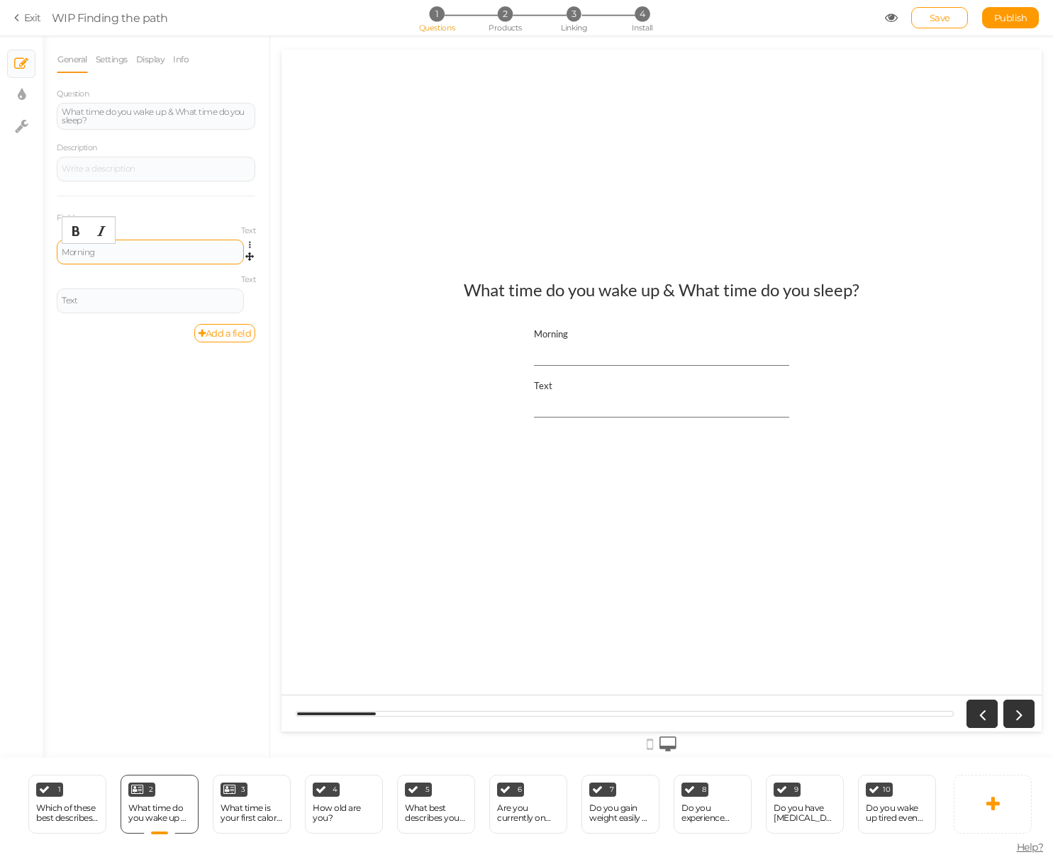
click at [145, 257] on div "Morning" at bounding box center [150, 252] width 187 height 25
click at [121, 256] on div "Morning" at bounding box center [150, 252] width 187 height 25
click at [99, 252] on div "Morning" at bounding box center [150, 252] width 177 height 9
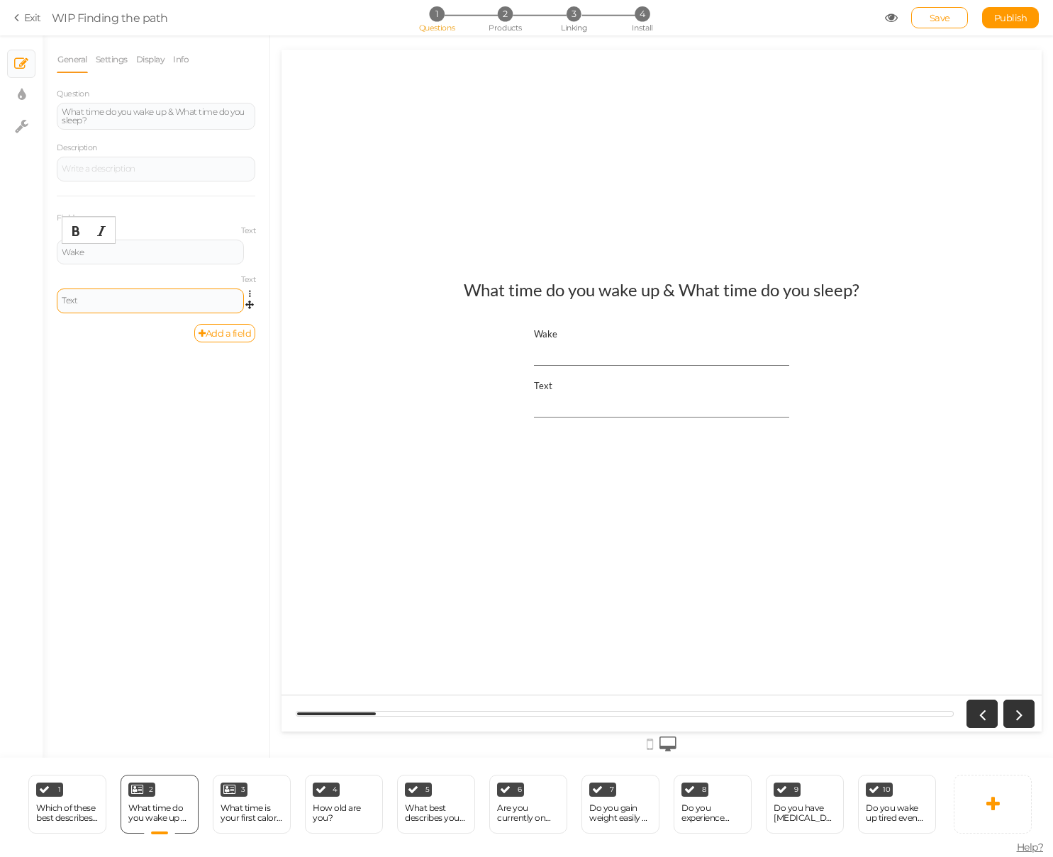
click at [98, 306] on div "Text" at bounding box center [150, 301] width 187 height 25
click at [95, 298] on div "Text" at bounding box center [150, 300] width 177 height 9
click at [236, 812] on div "What time is your first calorie consumed? (coffee with [PERSON_NAME] included)" at bounding box center [251, 813] width 62 height 20
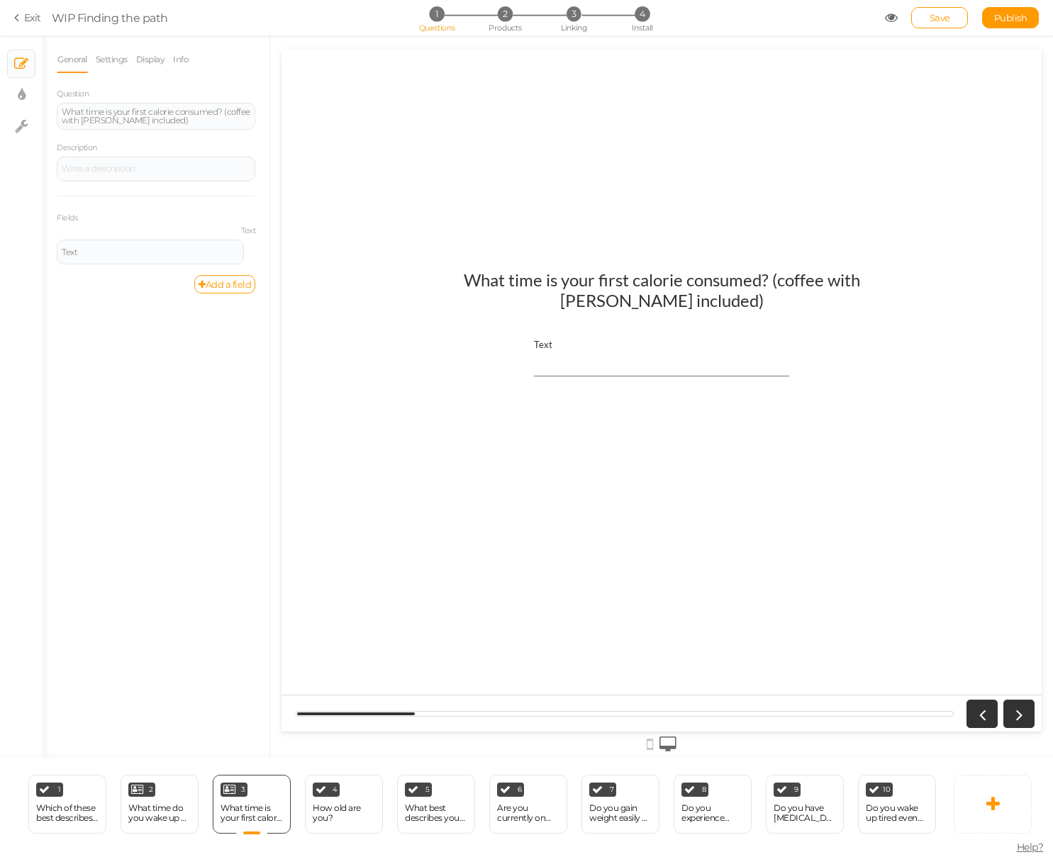
click at [605, 276] on div "What time is your first calorie consumed? (coffee with [PERSON_NAME] included)" at bounding box center [661, 289] width 461 height 41
click at [148, 113] on div "What time is your first calorie consumed? (coffee with [PERSON_NAME] included)" at bounding box center [156, 116] width 189 height 17
click at [168, 262] on div "Text" at bounding box center [150, 260] width 187 height 25
click at [167, 257] on div "Text" at bounding box center [150, 261] width 177 height 9
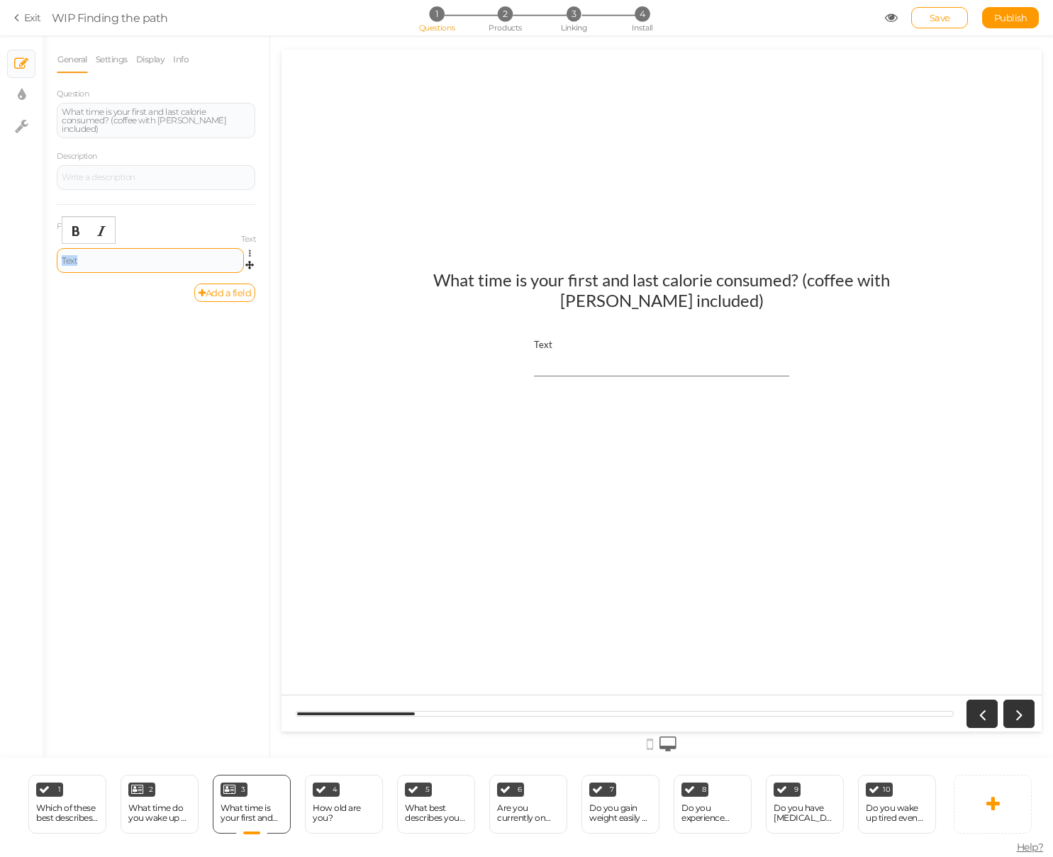
click at [167, 257] on div "Text" at bounding box center [150, 261] width 177 height 9
click at [168, 330] on div "General Settings Display Info Question What time is your first and last calorie…" at bounding box center [156, 402] width 227 height 712
click at [224, 286] on link "Add a field" at bounding box center [224, 293] width 61 height 18
click at [204, 305] on div "Text" at bounding box center [150, 309] width 177 height 9
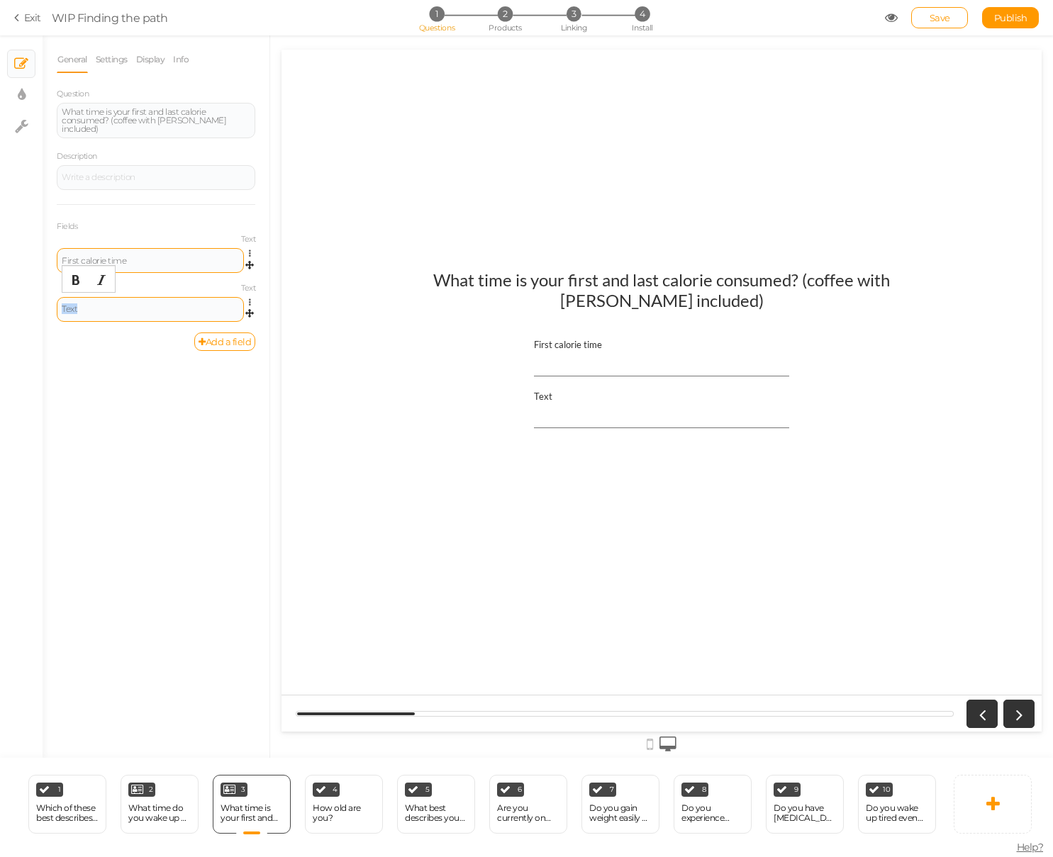
click at [204, 305] on div "Text" at bounding box center [150, 309] width 177 height 9
click at [925, 17] on link "Save" at bounding box center [939, 17] width 57 height 21
click at [344, 822] on div "How old are you?" at bounding box center [344, 813] width 62 height 20
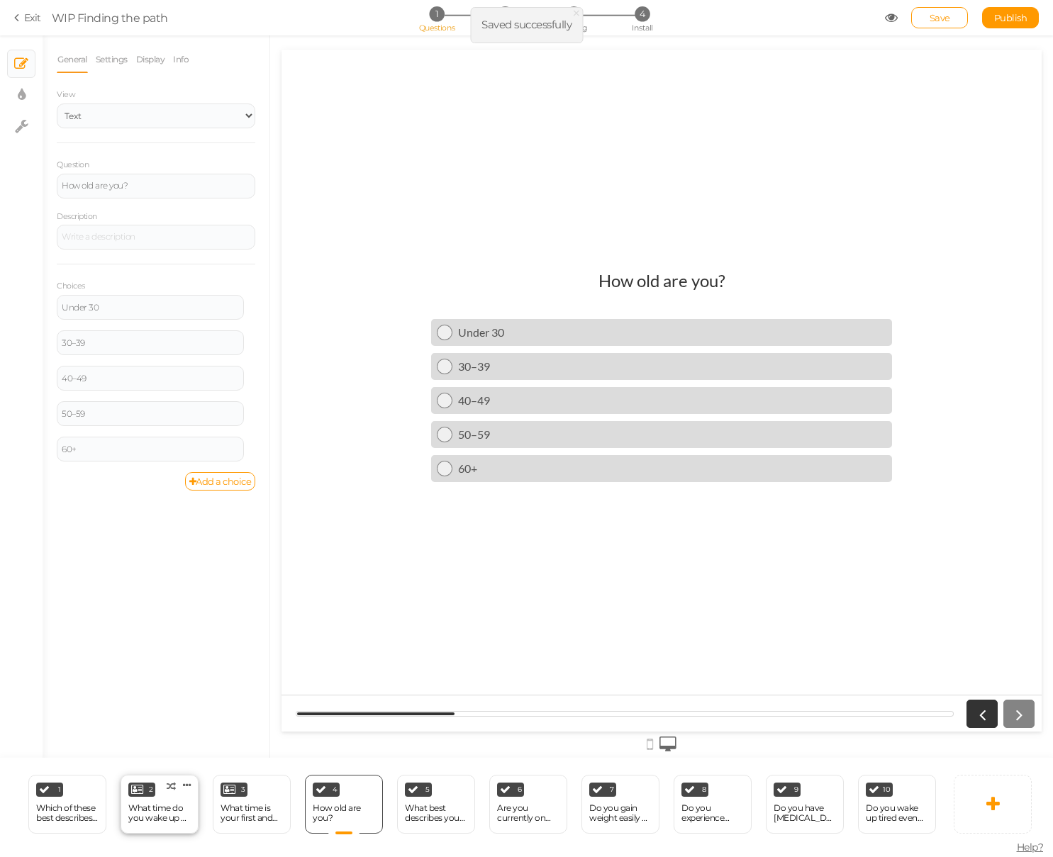
drag, startPoint x: 138, startPoint y: 824, endPoint x: 180, endPoint y: 826, distance: 41.9
click at [138, 824] on div "What time do you wake up & What time do you sleep?" at bounding box center [159, 813] width 62 height 25
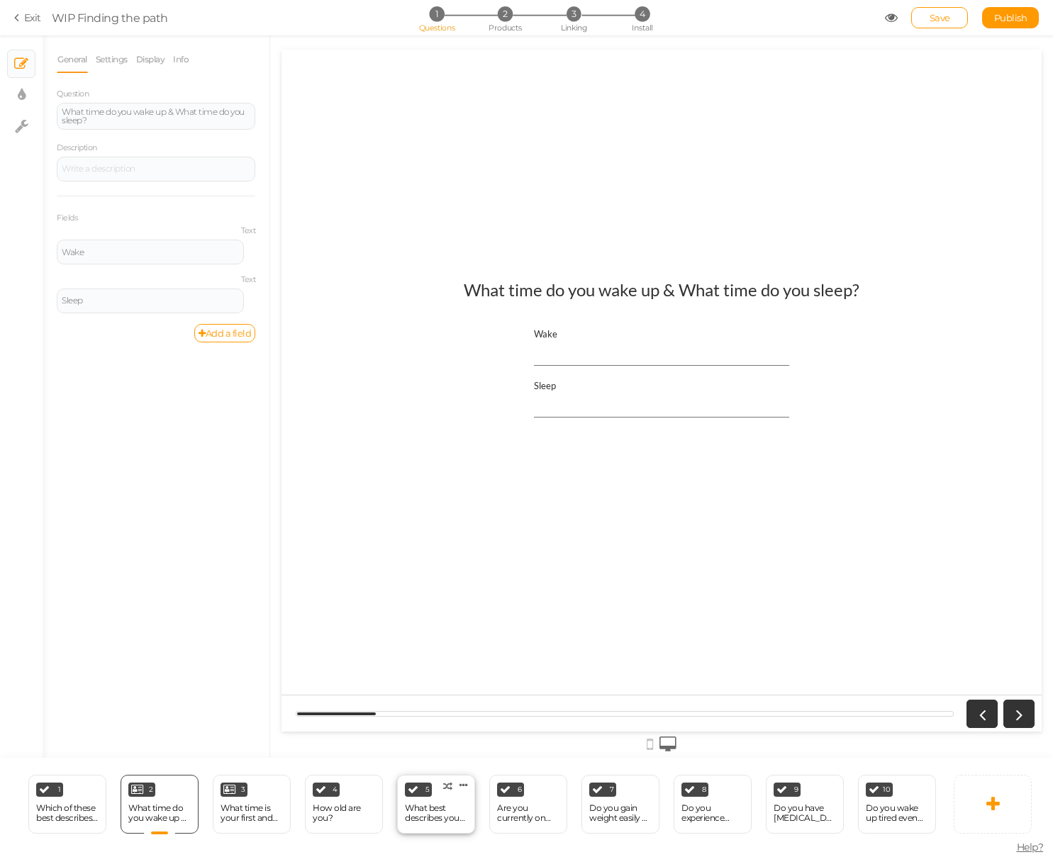
click at [417, 823] on div "What best describes your current lifestyle?" at bounding box center [436, 813] width 62 height 25
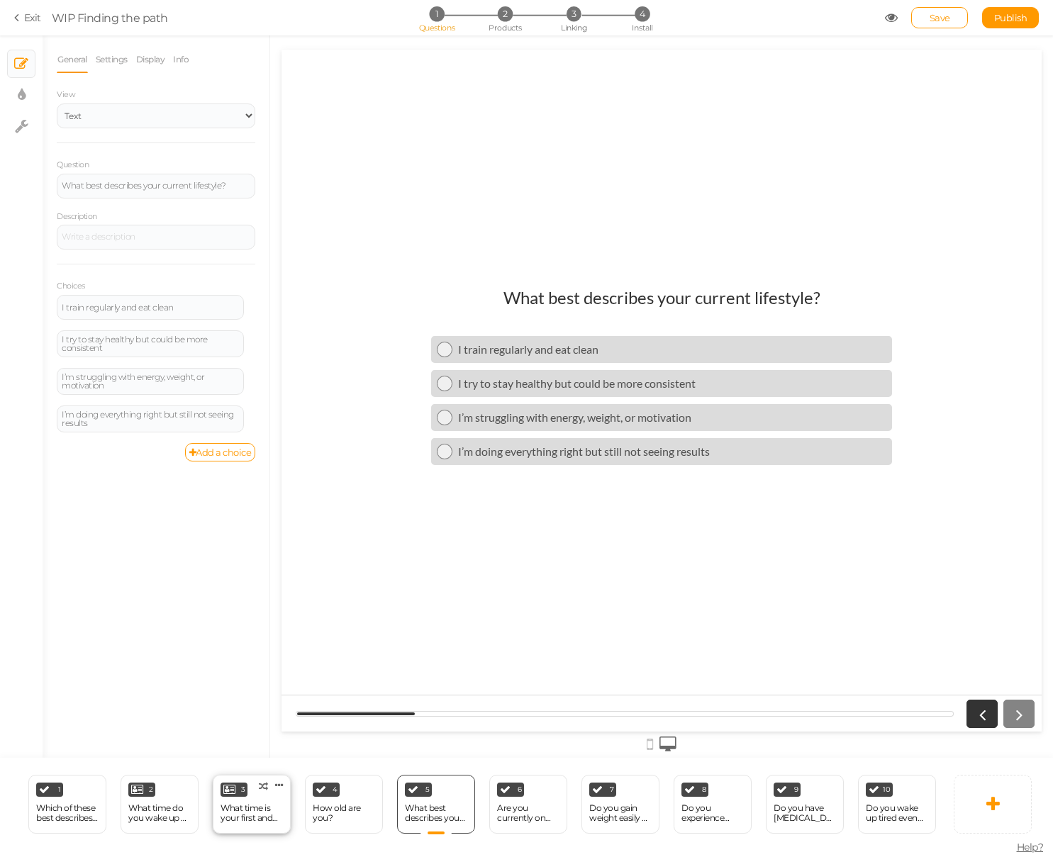
click at [233, 814] on div "What time is your first and last calorie consumed? (coffee with [PERSON_NAME] i…" at bounding box center [251, 813] width 62 height 20
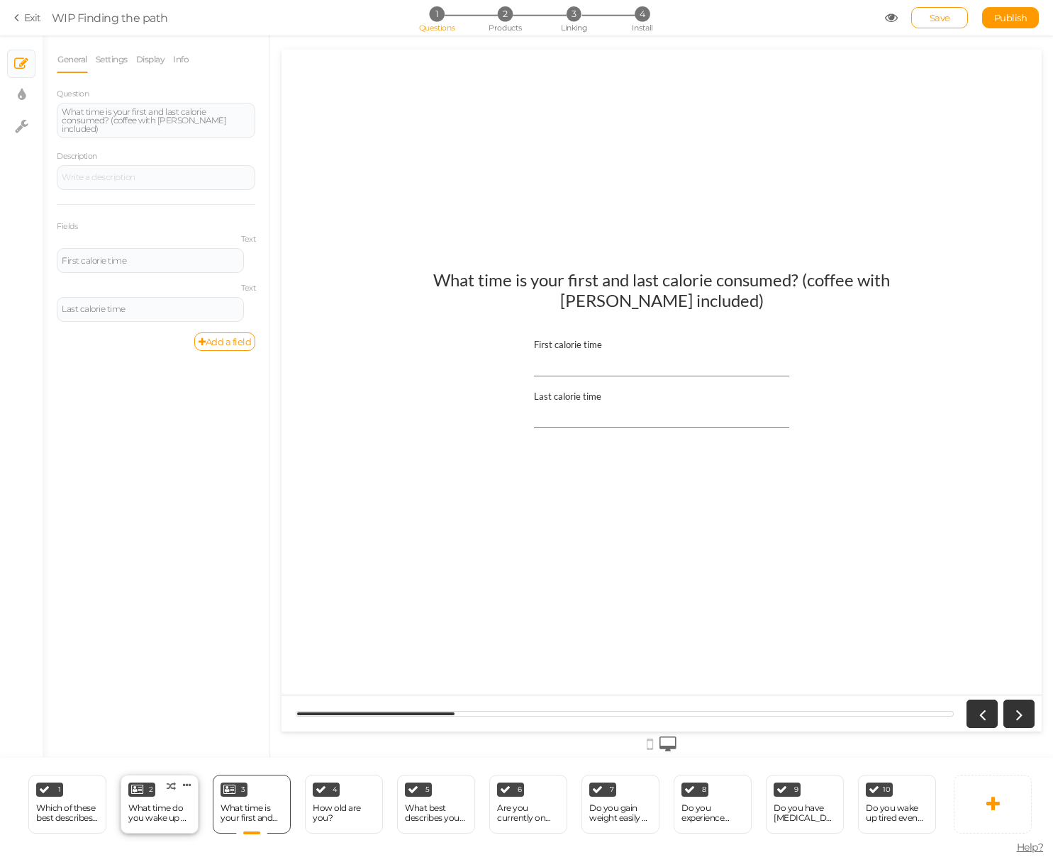
click at [169, 819] on div "What time do you wake up & What time do you sleep?" at bounding box center [159, 813] width 62 height 20
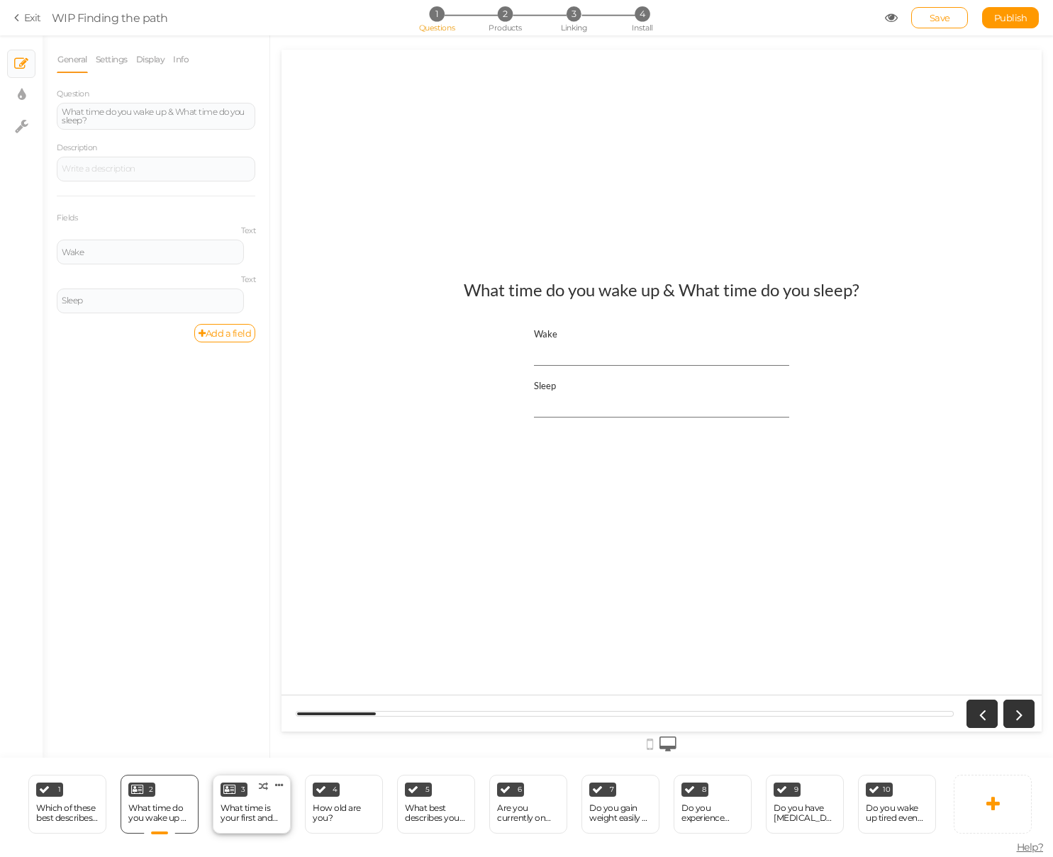
click at [250, 811] on div "What time is your first and last calorie consumed? (coffee with [PERSON_NAME] i…" at bounding box center [251, 813] width 62 height 20
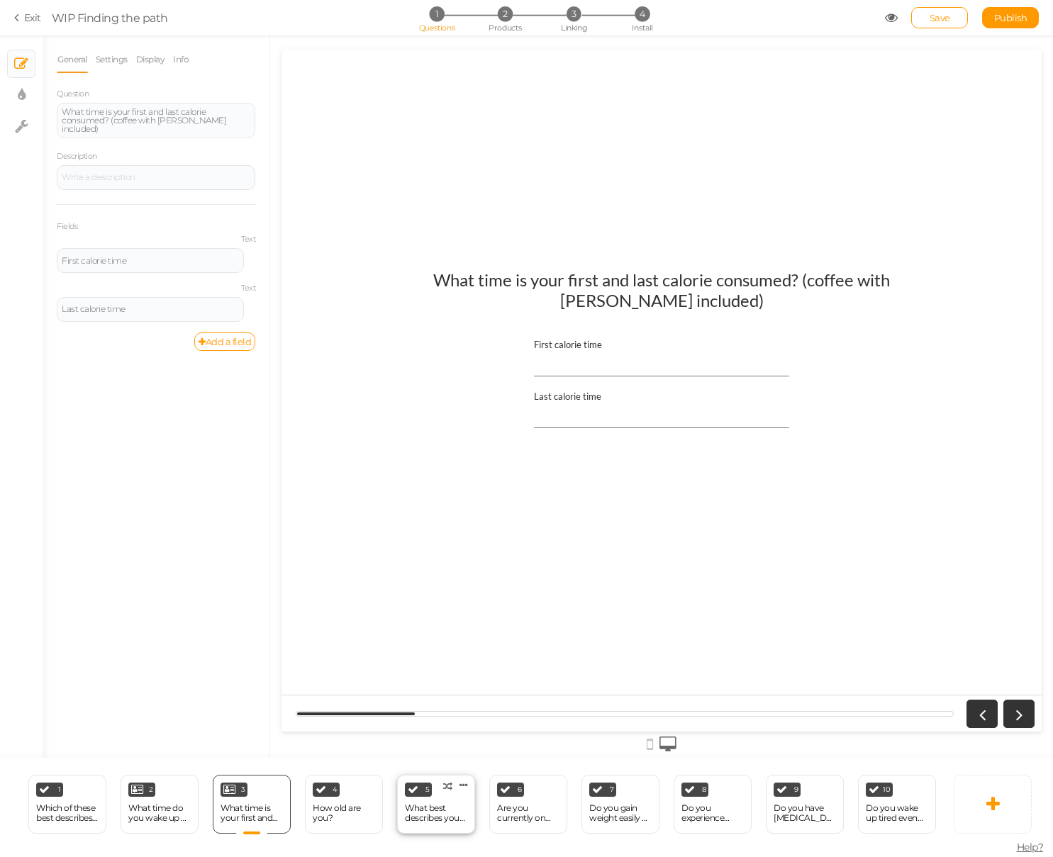
scroll to position [0, 756]
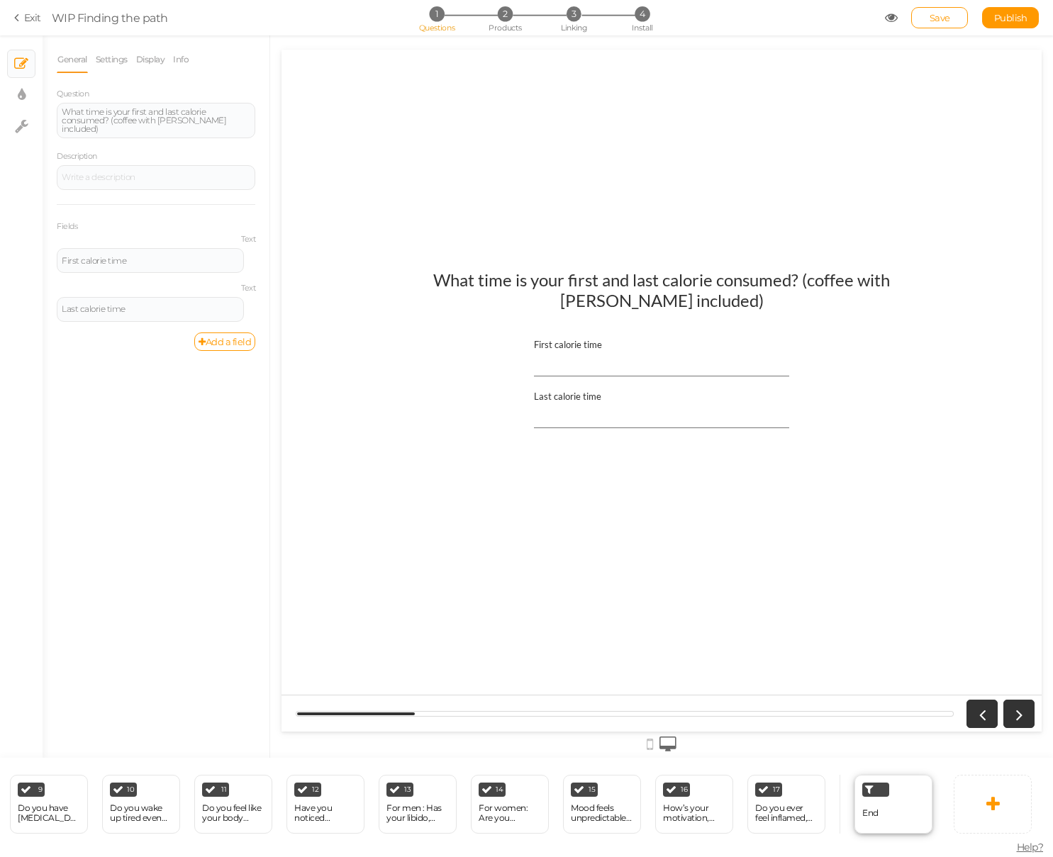
click at [864, 815] on span "End" at bounding box center [870, 813] width 16 height 11
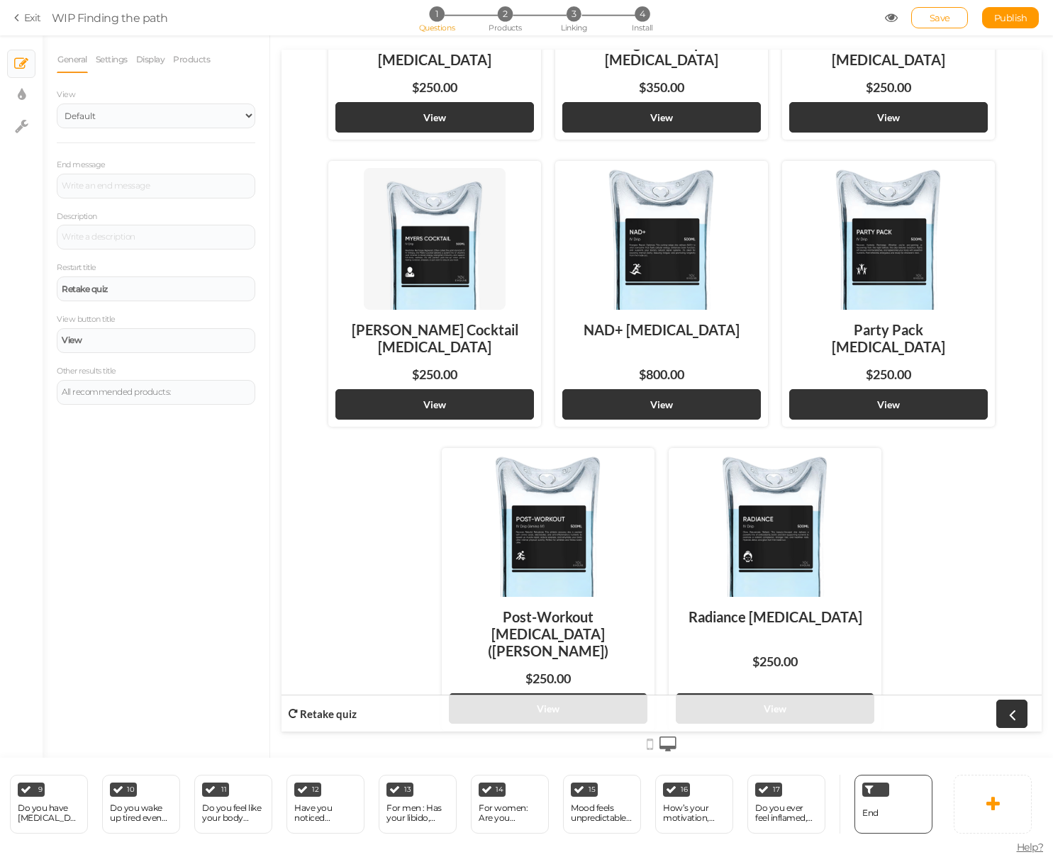
scroll to position [503, 0]
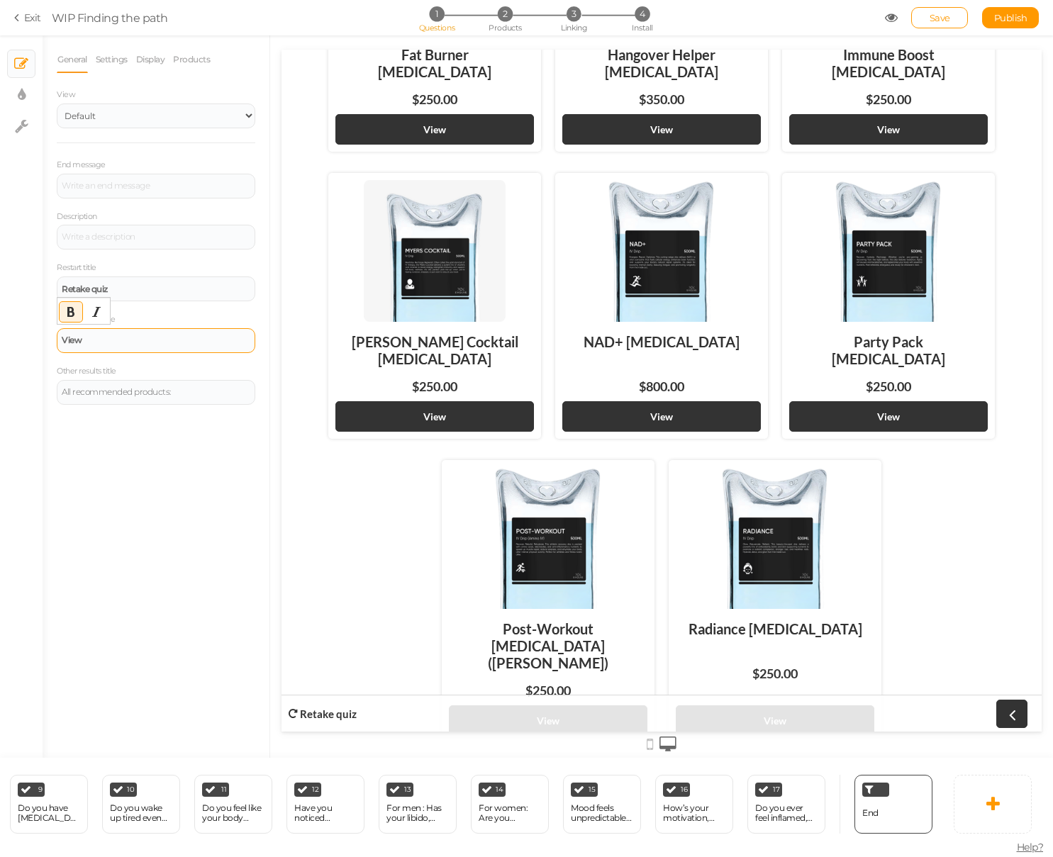
click at [147, 342] on div "View" at bounding box center [156, 340] width 189 height 9
click at [147, 274] on div "Restart title Retake quiz" at bounding box center [156, 280] width 199 height 41
click at [157, 304] on div "End message Description Restart title Retake quiz View button title View Other …" at bounding box center [156, 280] width 199 height 247
click at [157, 298] on div "Retake quiz" at bounding box center [156, 289] width 199 height 25
click at [203, 125] on select "Default Top" at bounding box center [156, 116] width 199 height 25
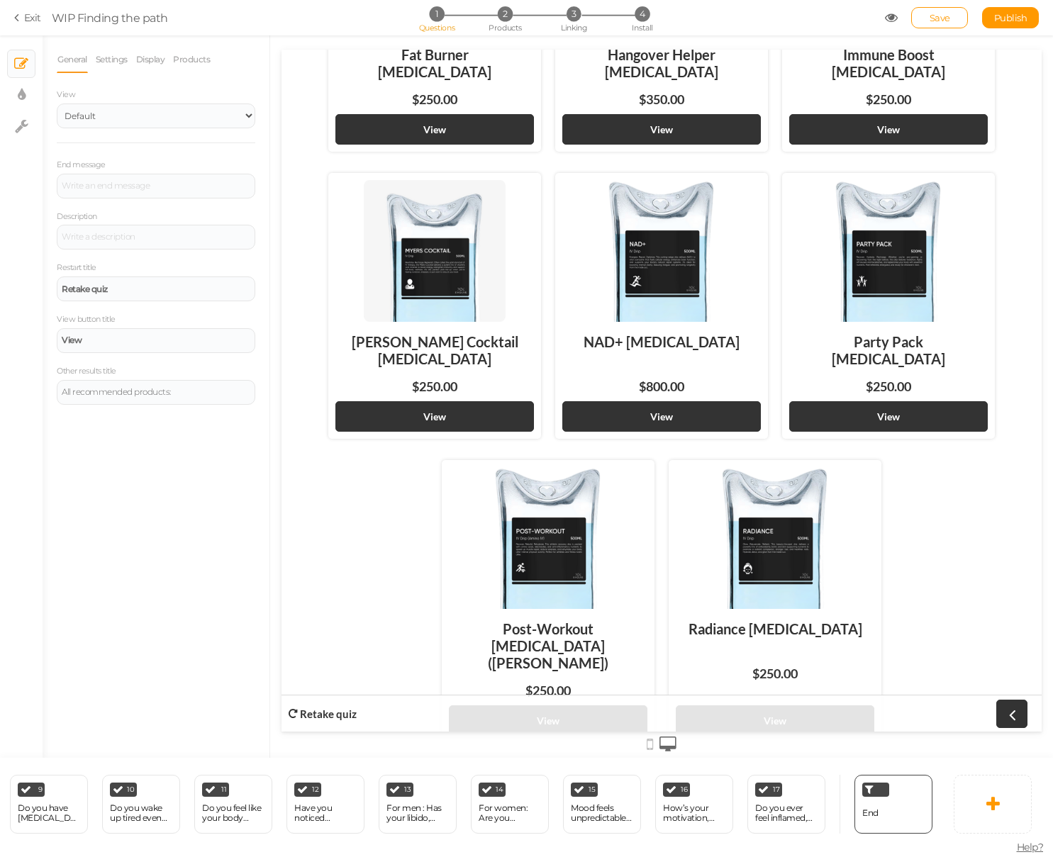
drag, startPoint x: 940, startPoint y: 16, endPoint x: 893, endPoint y: 43, distance: 54.0
click at [940, 16] on span "Save" at bounding box center [939, 17] width 21 height 11
click at [887, 18] on icon at bounding box center [891, 17] width 13 height 13
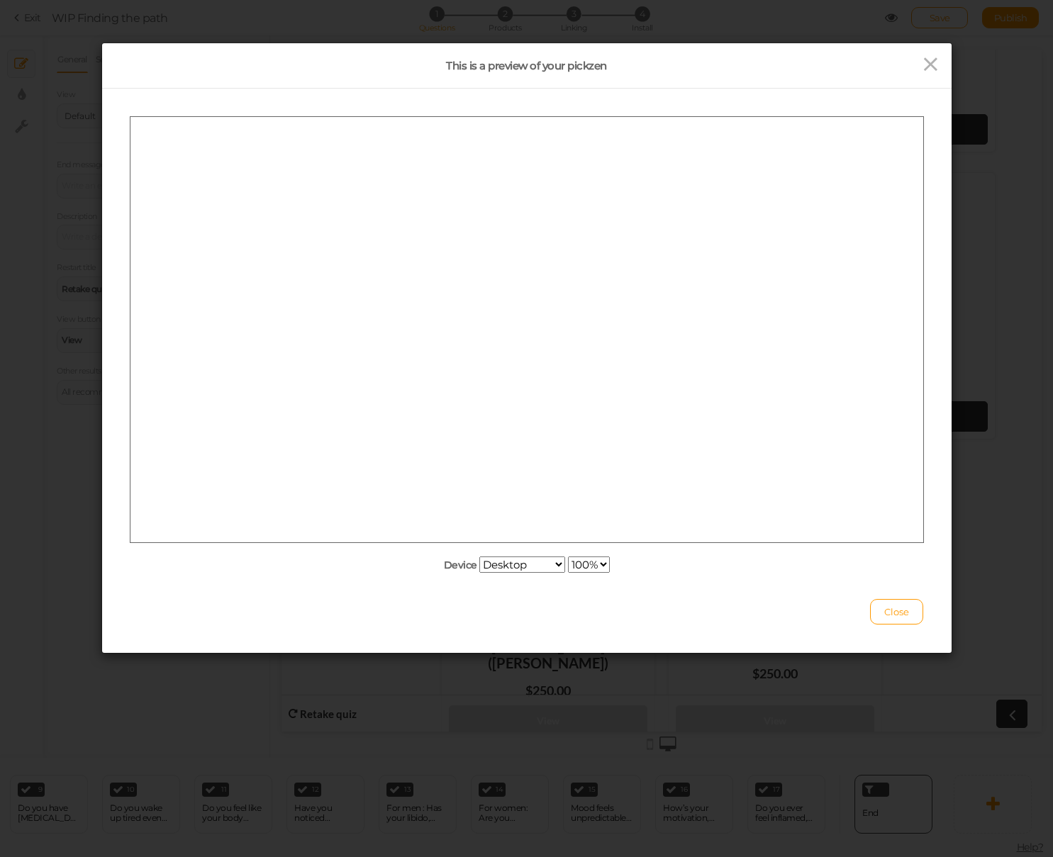
scroll to position [0, 0]
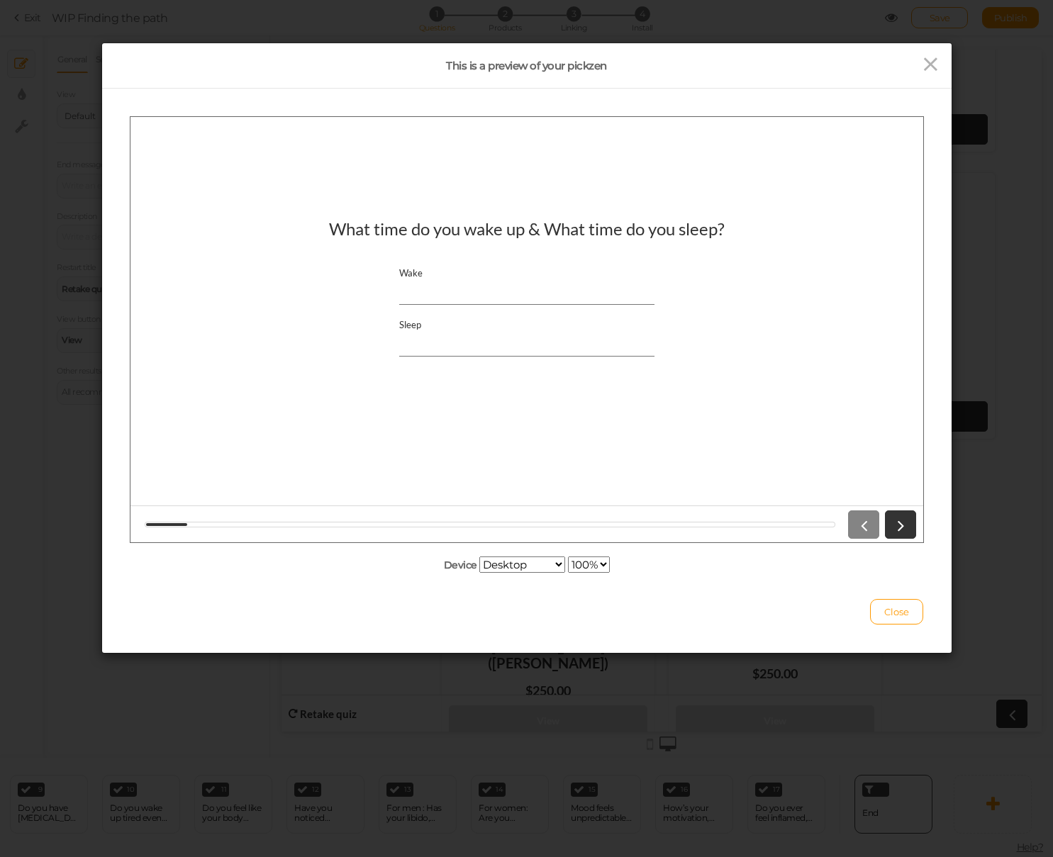
click at [513, 565] on select "Desktop Small mobile Large mobile" at bounding box center [522, 565] width 86 height 16
select select "1"
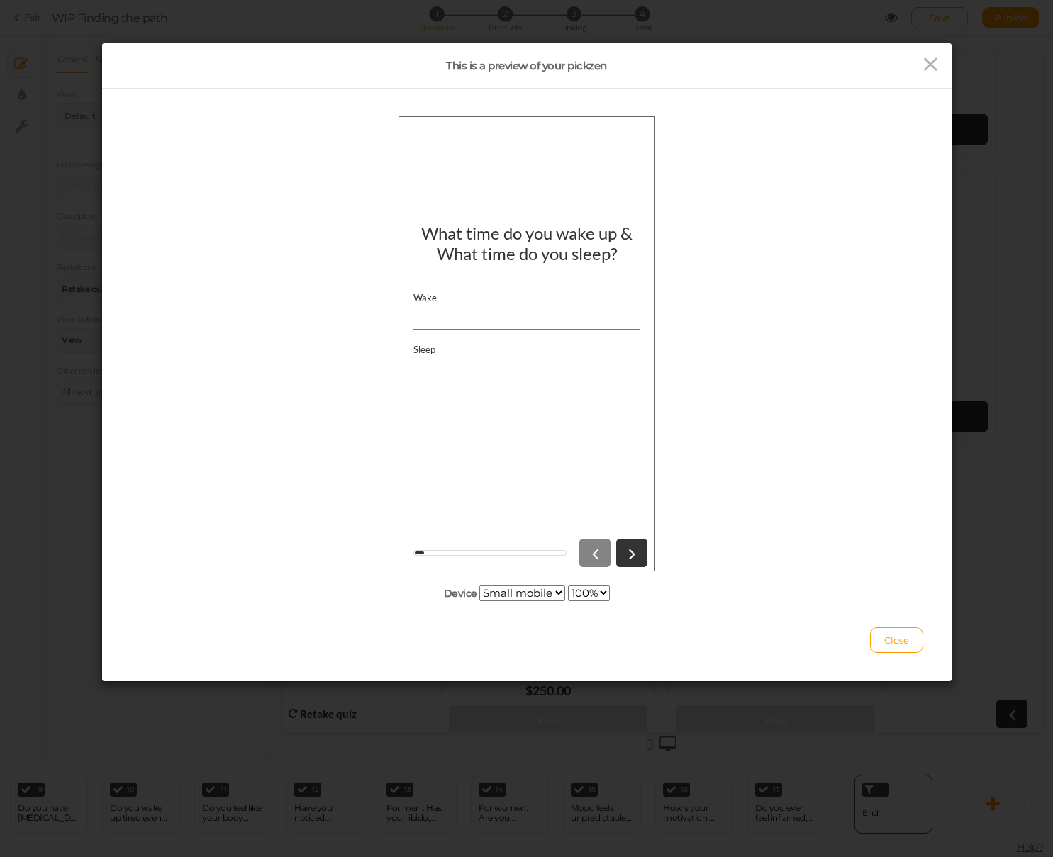
click at [592, 553] on div at bounding box center [610, 552] width 74 height 28
drag, startPoint x: 934, startPoint y: 65, endPoint x: 925, endPoint y: 75, distance: 14.5
click at [934, 65] on icon at bounding box center [930, 64] width 21 height 21
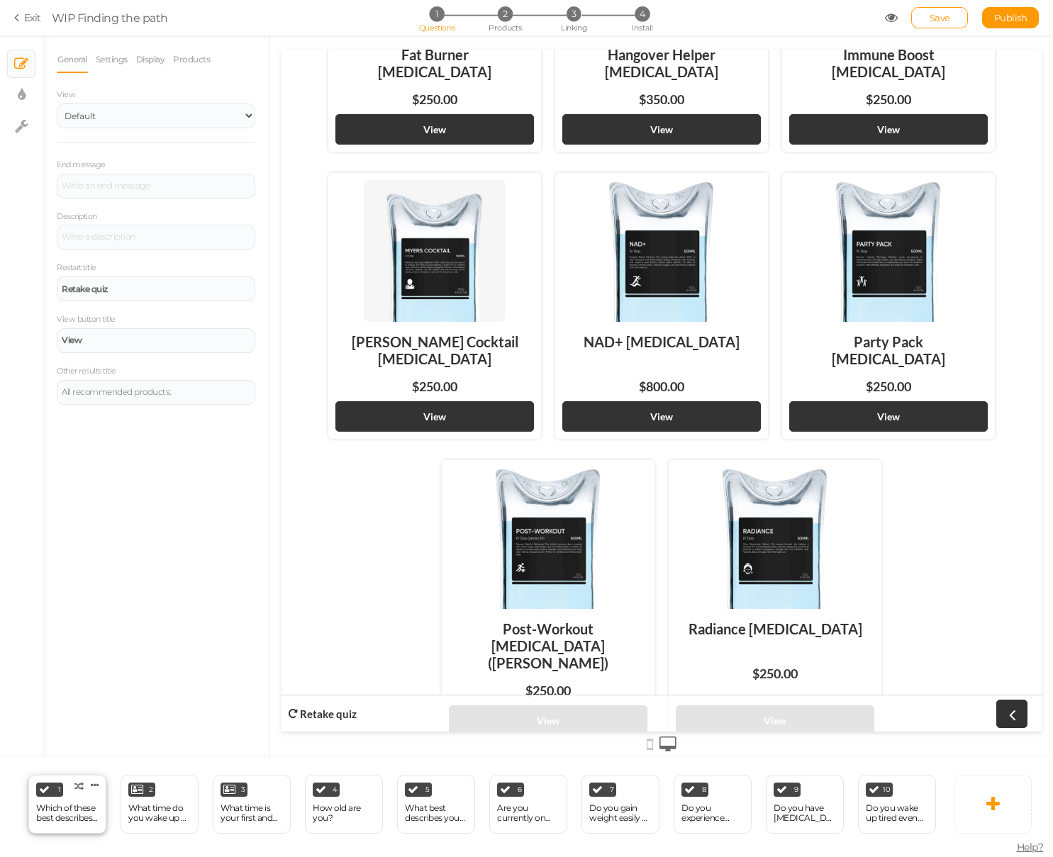
click at [62, 816] on div "Which of these best describes your current situation?" at bounding box center [67, 813] width 62 height 20
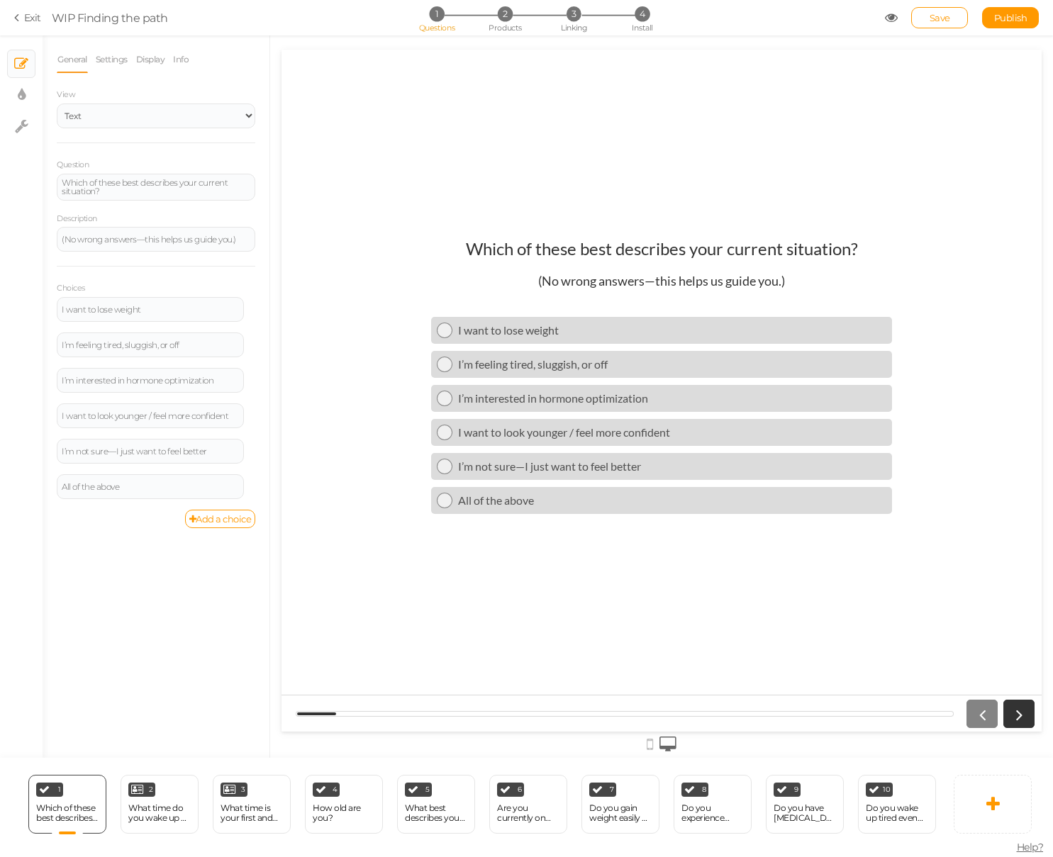
click at [890, 21] on icon at bounding box center [891, 17] width 13 height 13
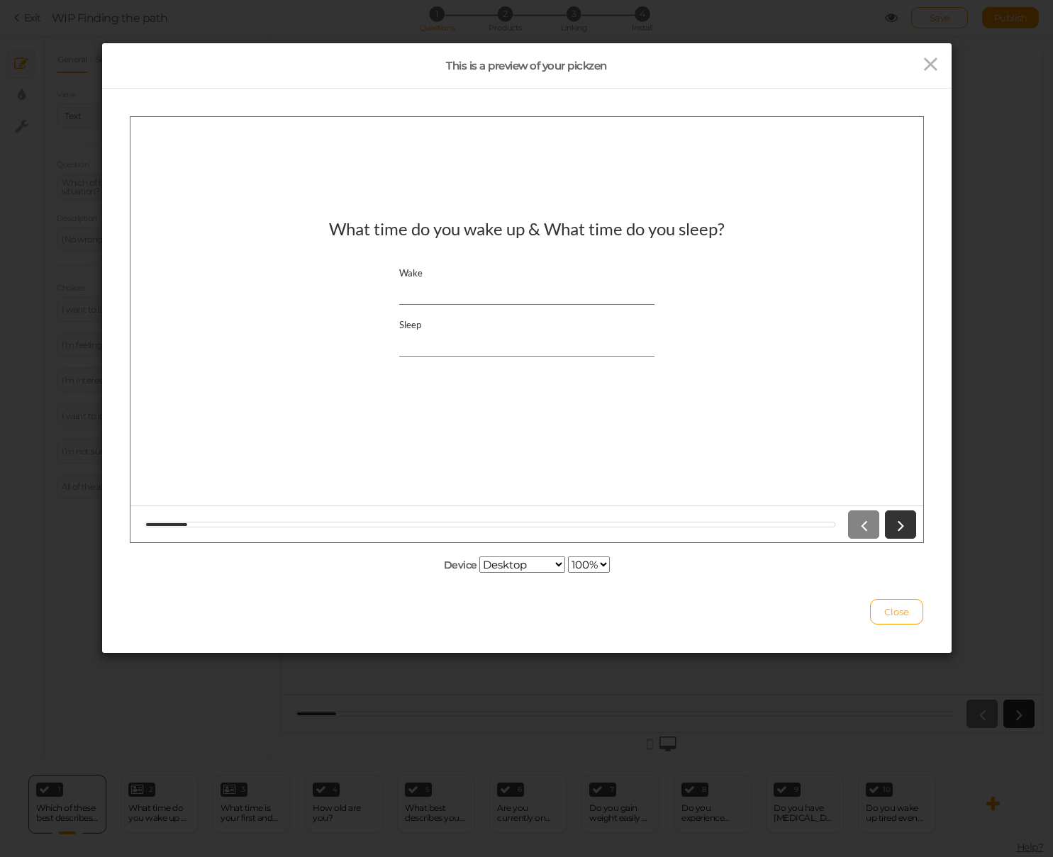
click at [513, 292] on input "Wake" at bounding box center [525, 291] width 255 height 26
type input "7am"
type input "11pm"
click at [902, 529] on icon at bounding box center [899, 524] width 18 height 18
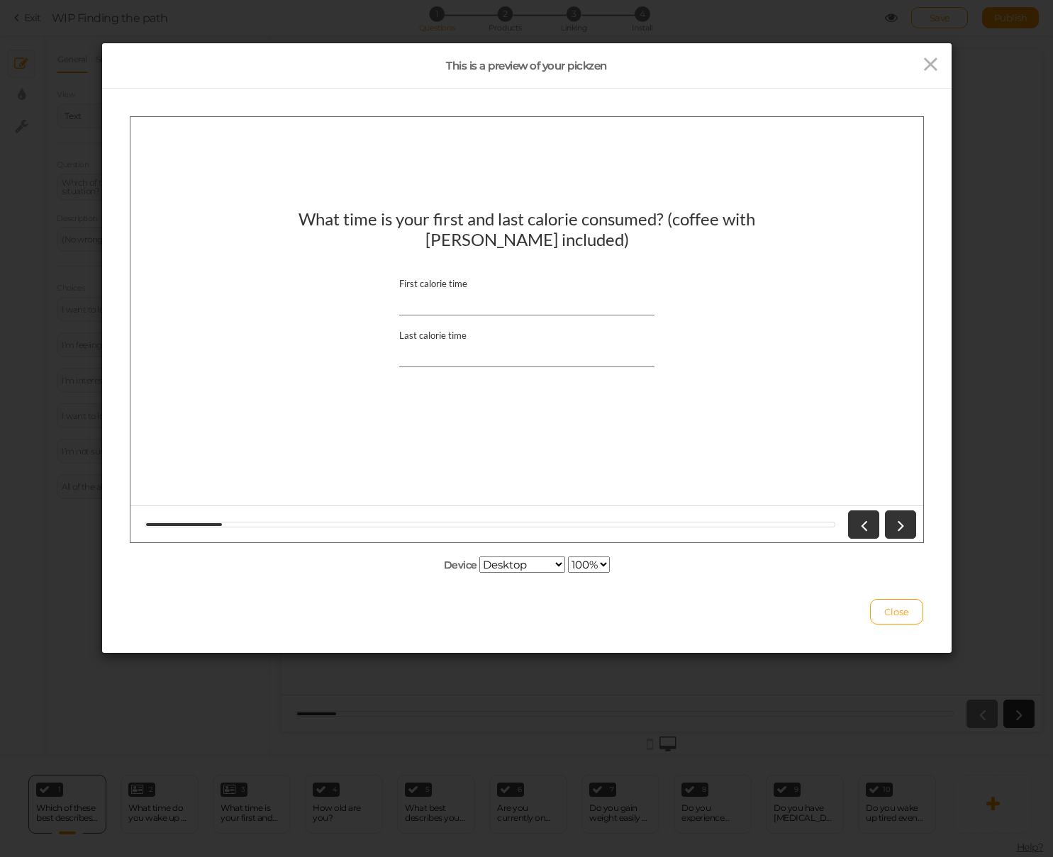
click at [546, 298] on input "First calorie time" at bounding box center [525, 302] width 255 height 26
type input "12pm"
type input "730pm"
click at [895, 522] on icon at bounding box center [899, 524] width 18 height 18
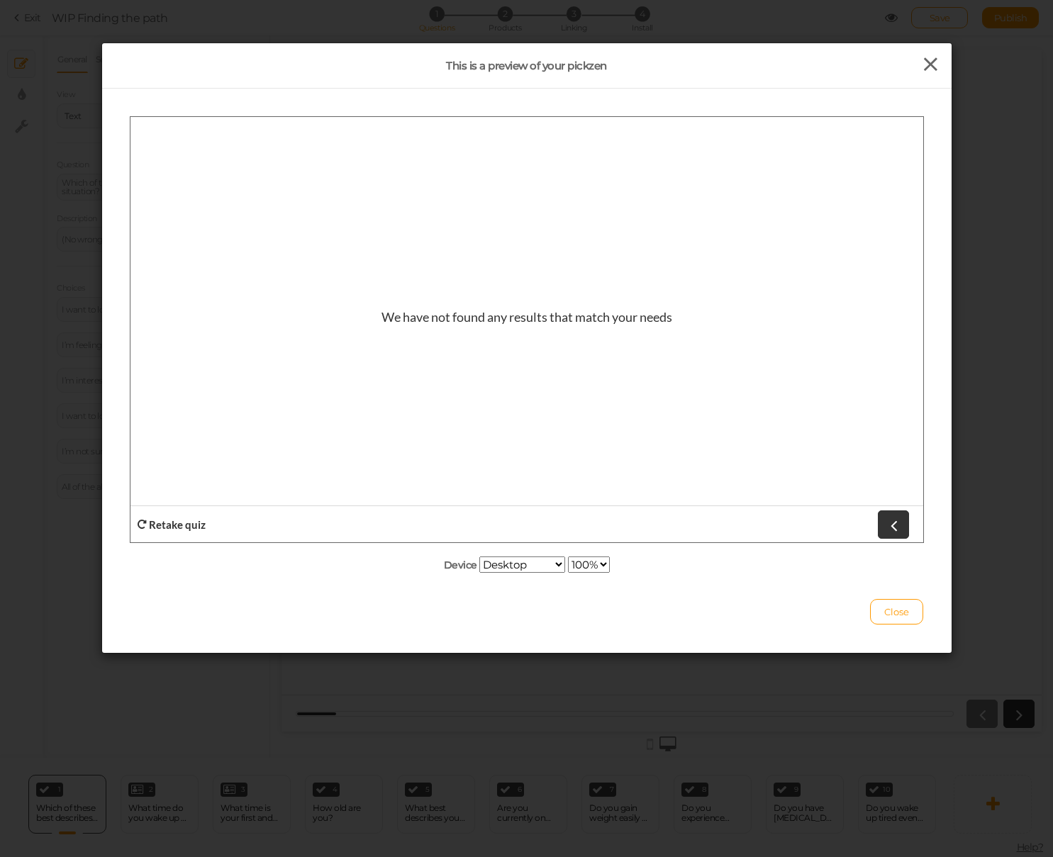
click at [931, 65] on icon at bounding box center [930, 64] width 21 height 21
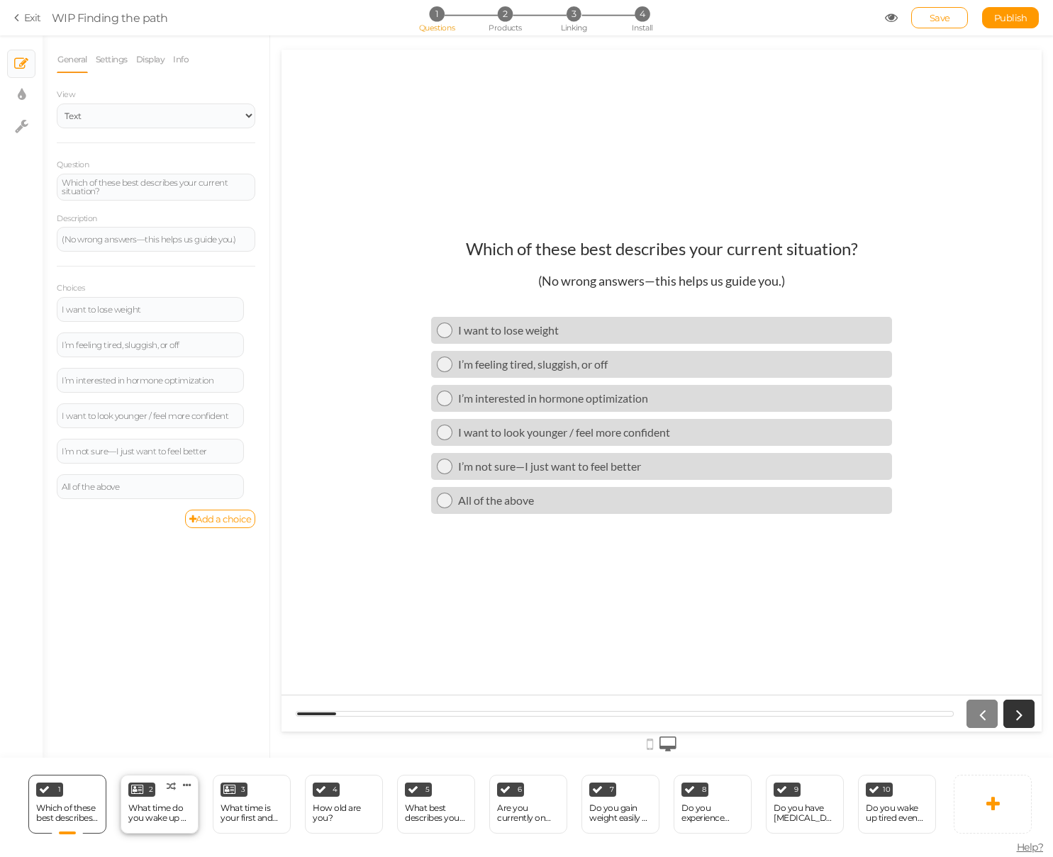
click at [165, 816] on div "What time do you wake up & What time do you sleep?" at bounding box center [159, 813] width 62 height 20
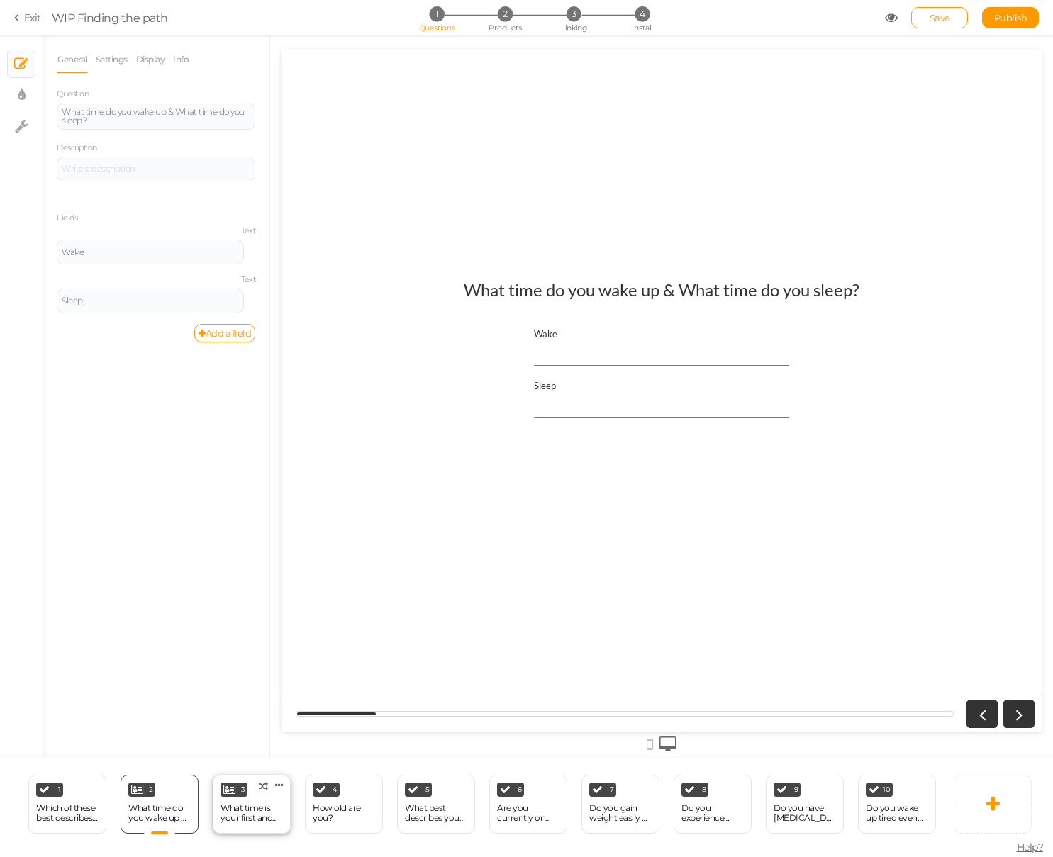
click at [233, 823] on div "What time is your first and last calorie consumed? (coffee with [PERSON_NAME] i…" at bounding box center [251, 813] width 62 height 25
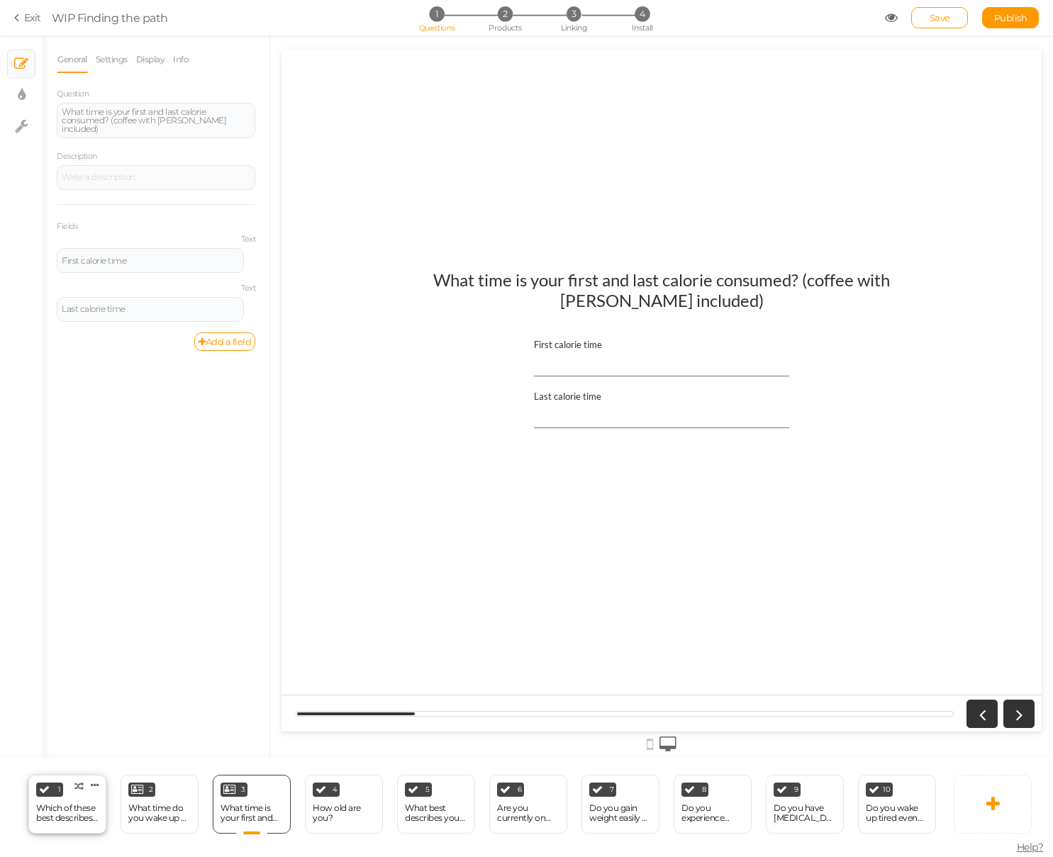
click at [76, 803] on div "Which of these best describes your current situation?" at bounding box center [67, 813] width 62 height 20
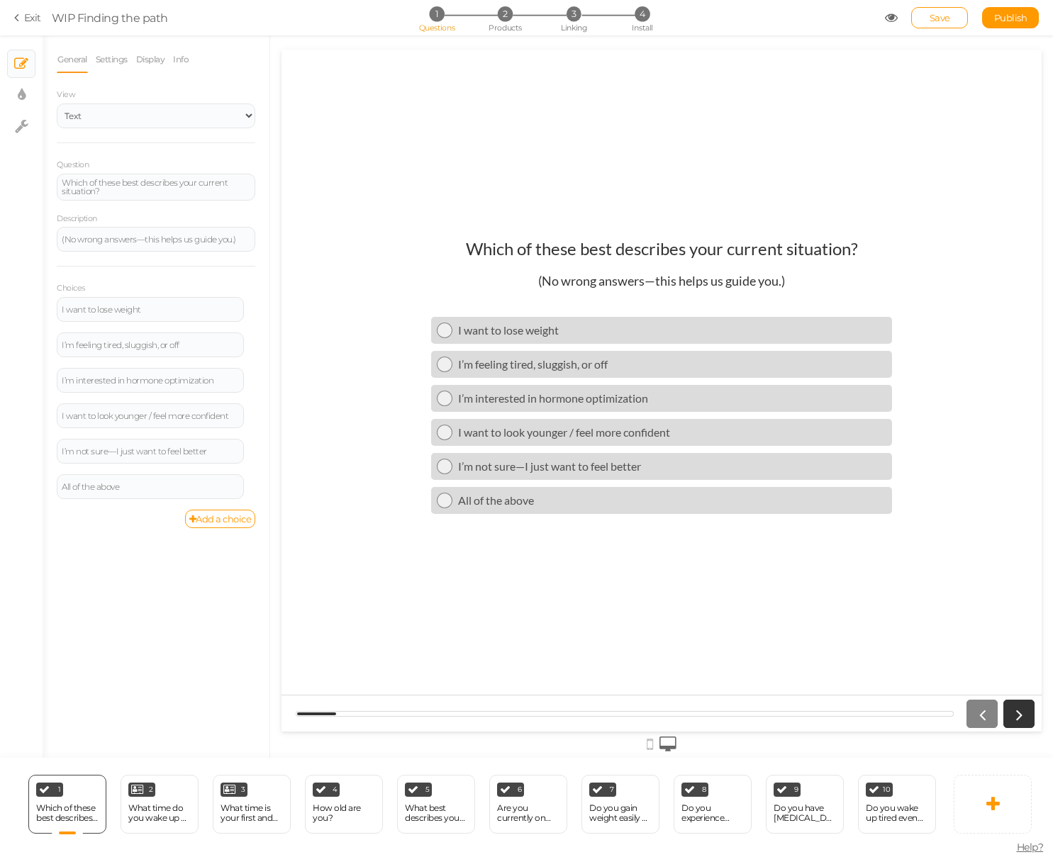
click at [31, 9] on section "Exit WIP Finding the path 1 Questions 2 Products 3 Linking 4 Install Save Publi…" at bounding box center [526, 17] width 1053 height 35
click at [23, 21] on icon at bounding box center [19, 17] width 10 height 13
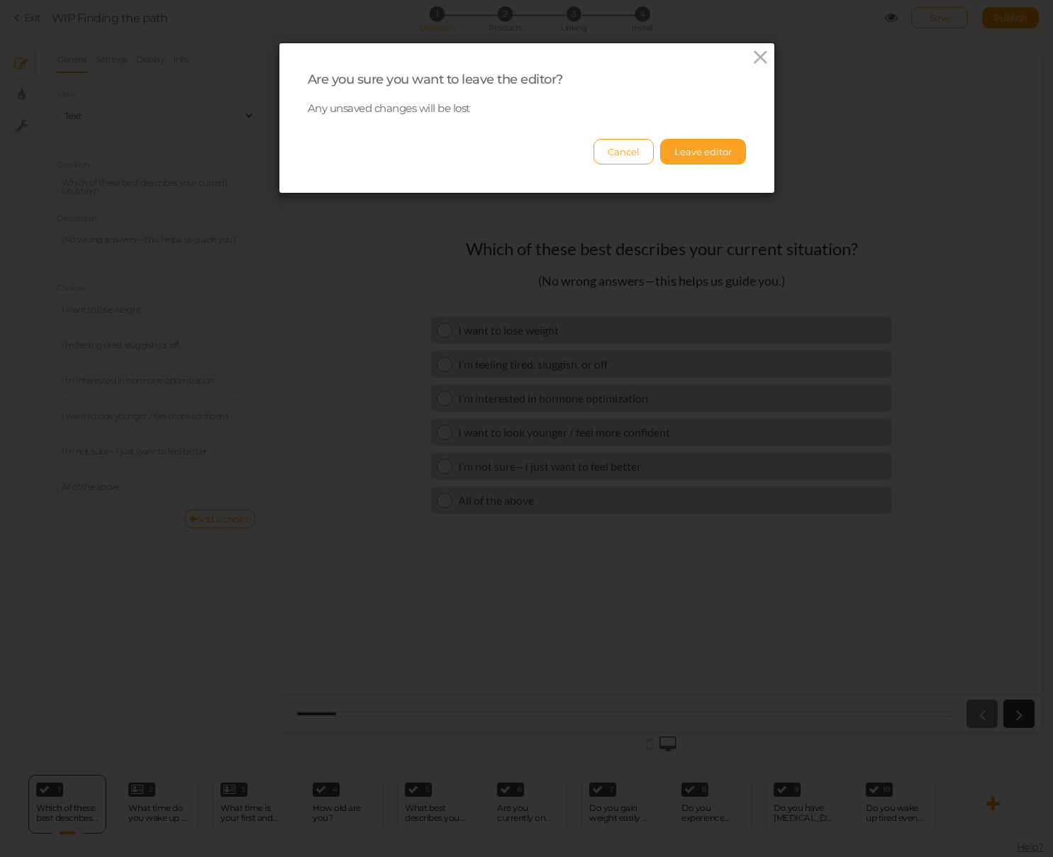
click at [694, 147] on button "Leave editor" at bounding box center [703, 152] width 86 height 26
